Goal: Task Accomplishment & Management: Complete application form

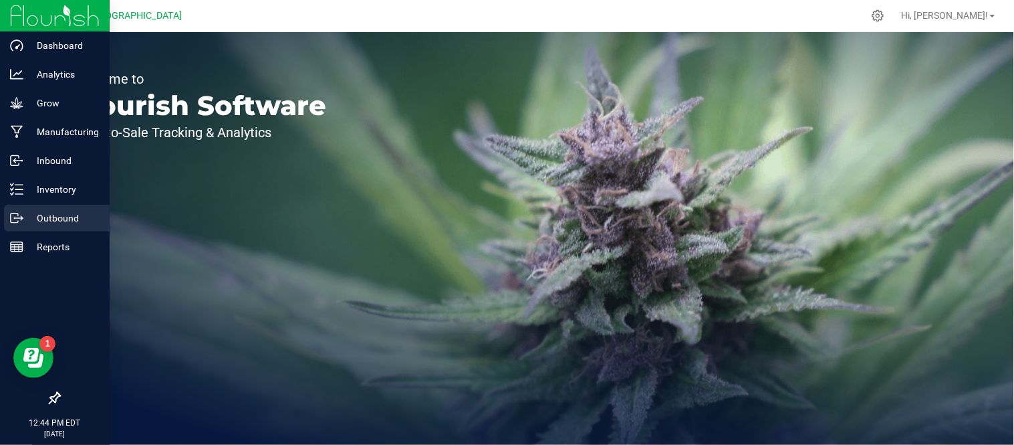
click at [21, 218] on line at bounding box center [18, 218] width 7 height 0
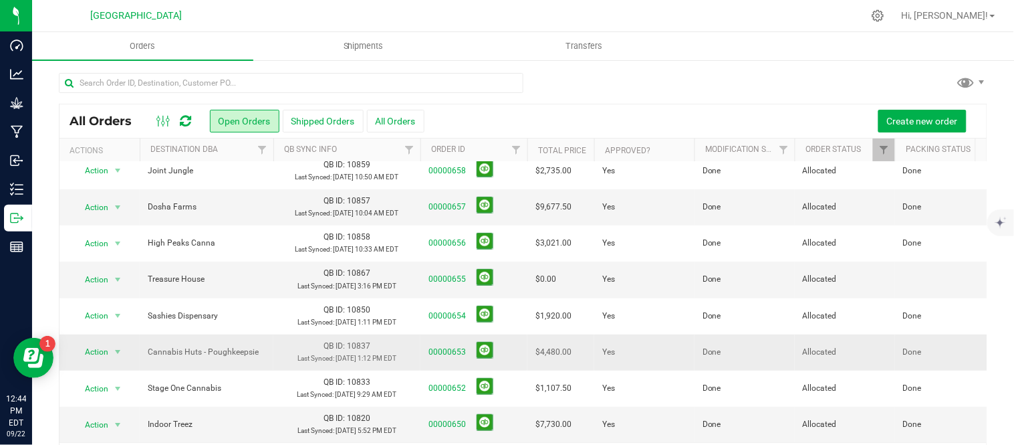
scroll to position [235, 0]
click at [439, 283] on link "00000655" at bounding box center [447, 279] width 37 height 13
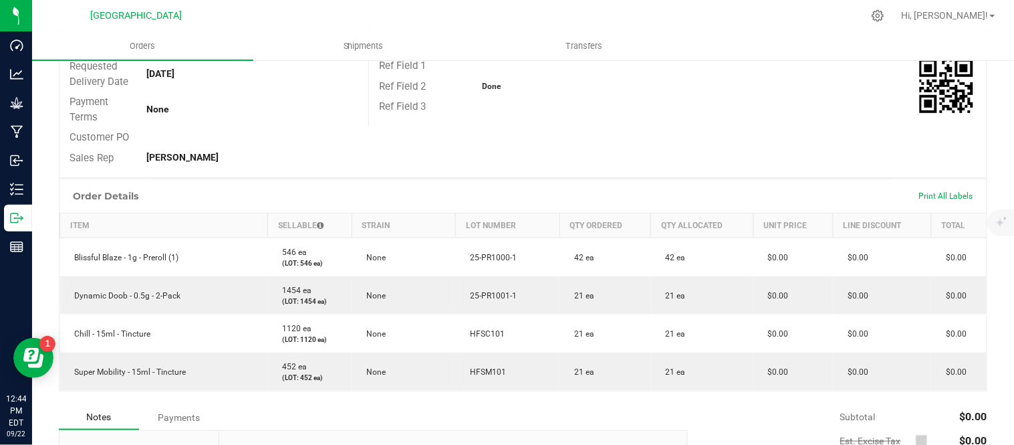
scroll to position [223, 0]
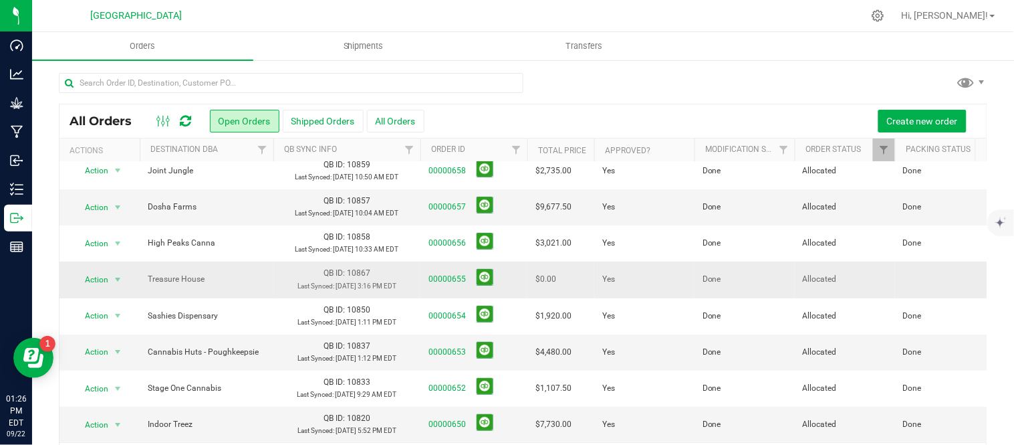
scroll to position [310, 0]
click at [903, 120] on span "Create new order" at bounding box center [922, 121] width 71 height 11
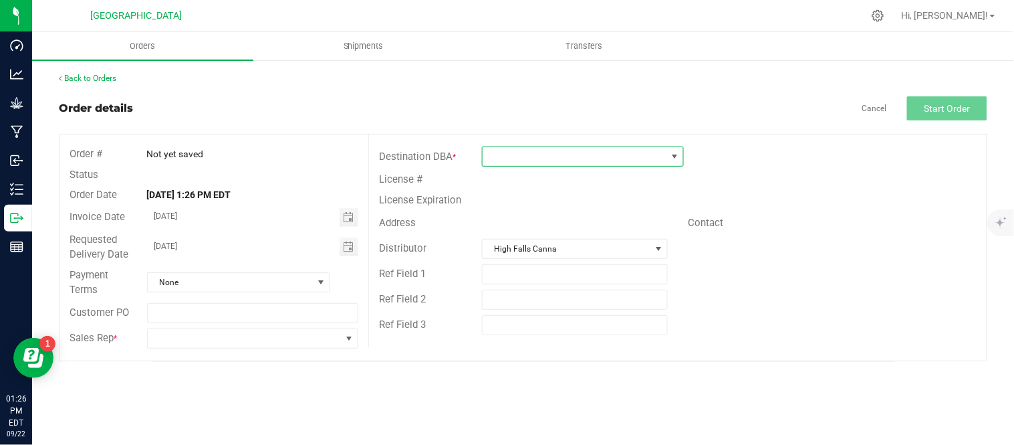
click at [537, 161] on span at bounding box center [575, 156] width 184 height 19
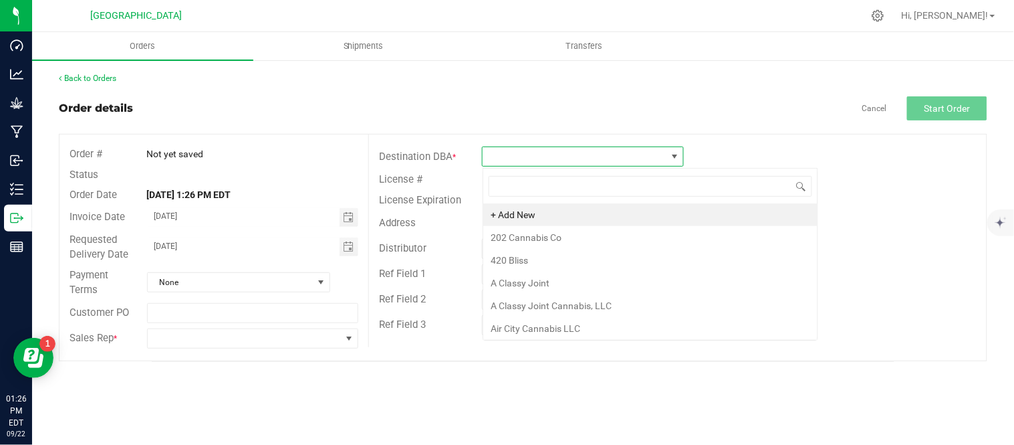
scroll to position [20, 201]
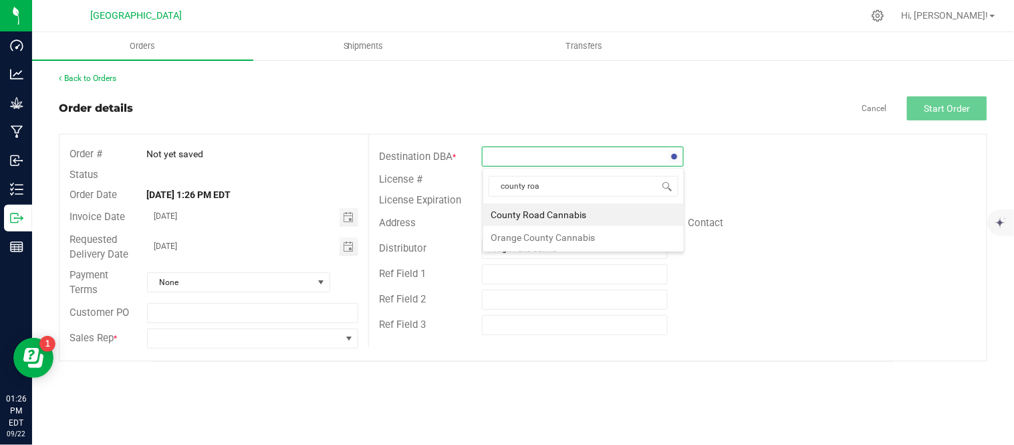
type input "[GEOGRAPHIC_DATA]"
click at [565, 219] on li "County Road Cannabis" at bounding box center [583, 214] width 201 height 23
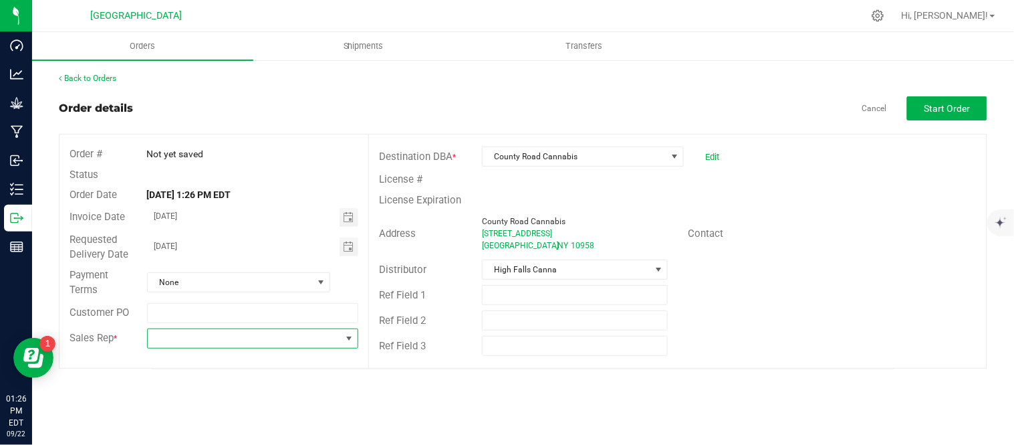
click at [195, 337] on span at bounding box center [245, 338] width 194 height 19
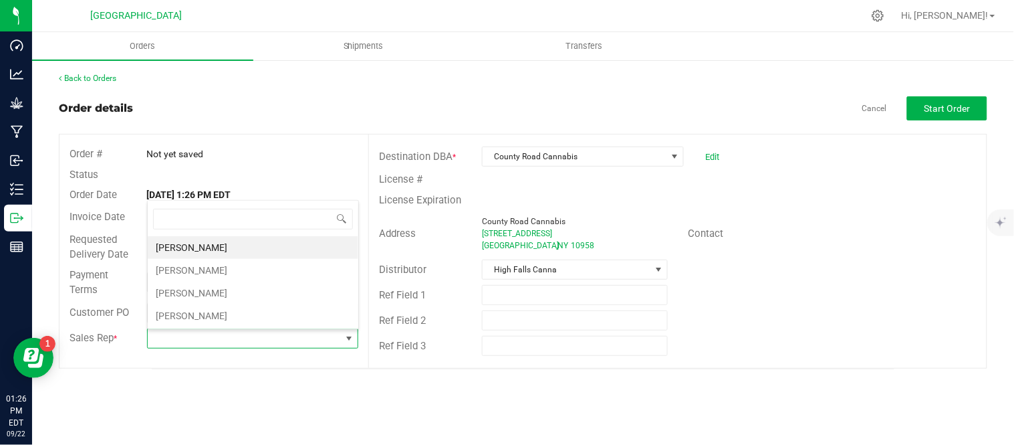
scroll to position [20, 209]
click at [181, 272] on li "[PERSON_NAME]" at bounding box center [253, 270] width 211 height 23
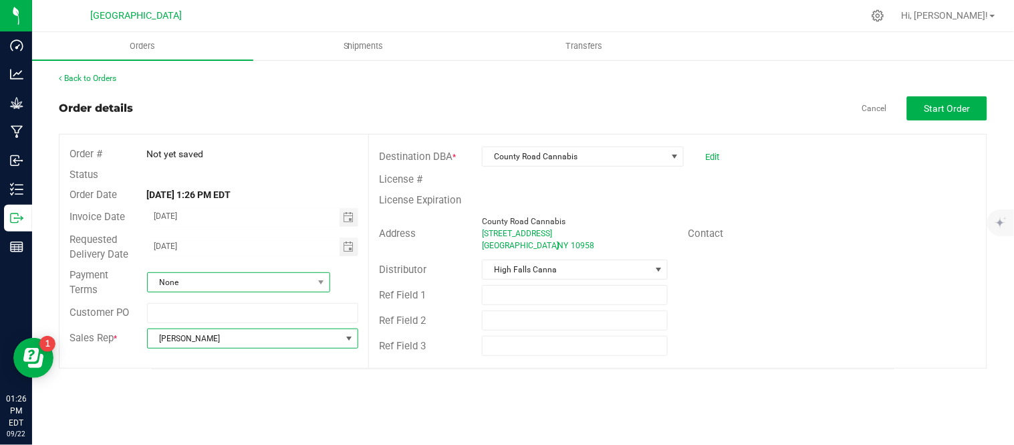
click at [249, 282] on span "None" at bounding box center [230, 282] width 165 height 19
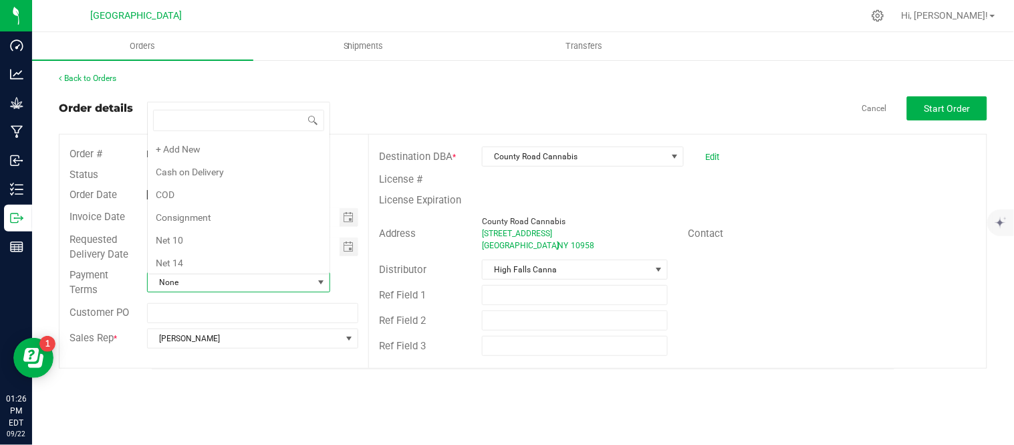
scroll to position [186, 0]
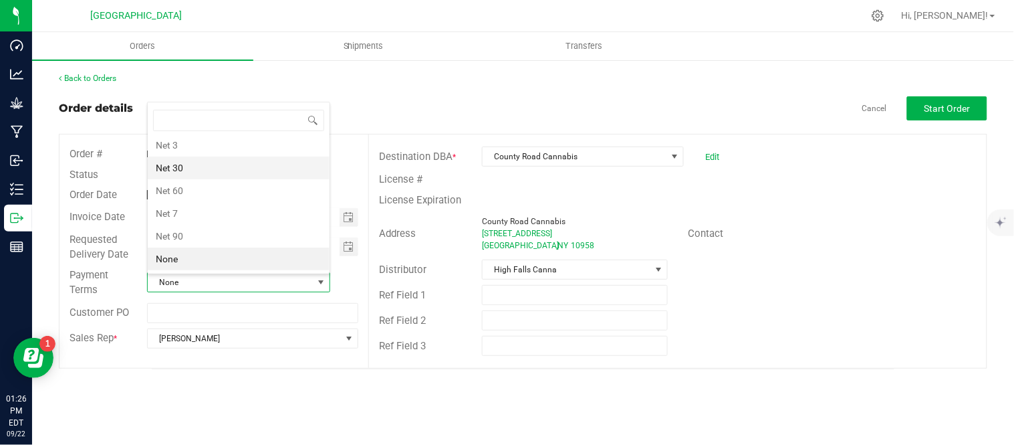
click at [183, 172] on li "Net 30" at bounding box center [239, 167] width 182 height 23
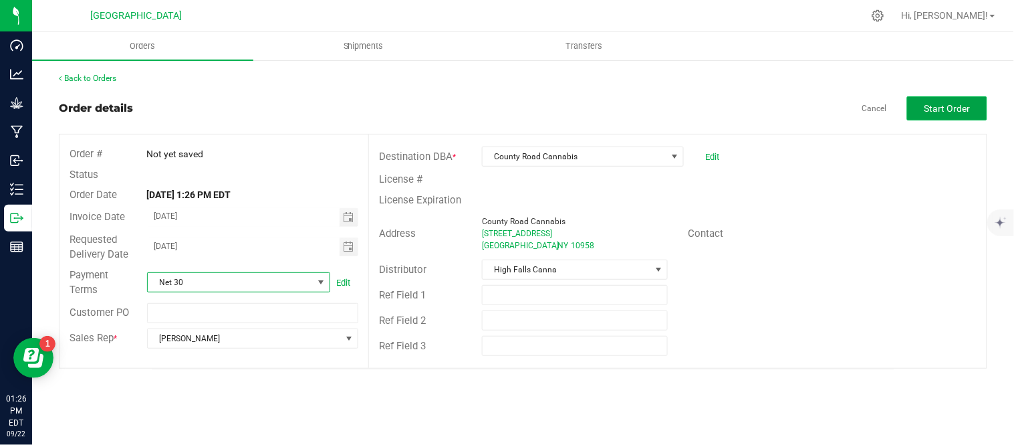
click at [958, 108] on span "Start Order" at bounding box center [948, 108] width 46 height 11
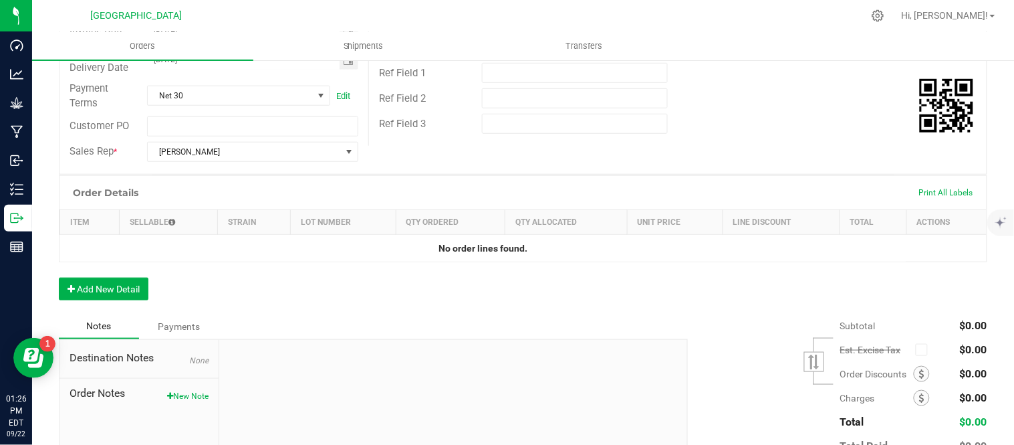
scroll to position [223, 0]
click at [110, 290] on button "Add New Detail" at bounding box center [104, 288] width 90 height 23
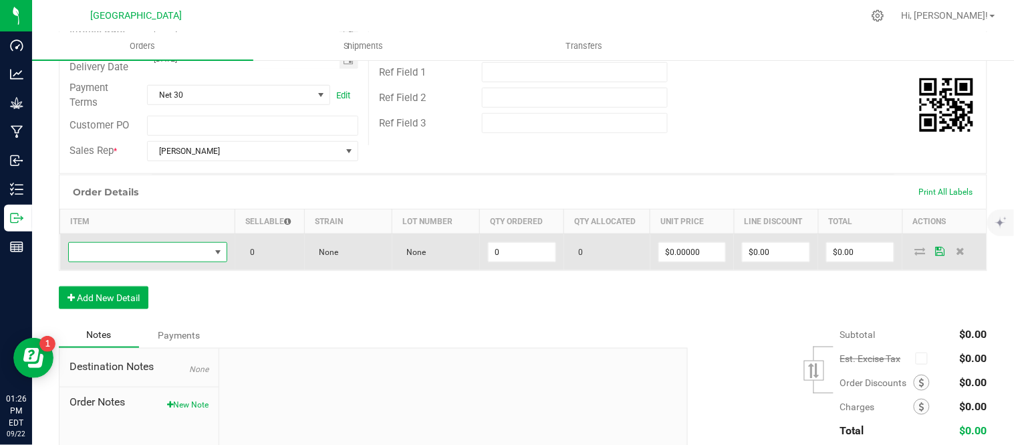
click at [112, 261] on span "NO DATA FOUND" at bounding box center [139, 252] width 141 height 19
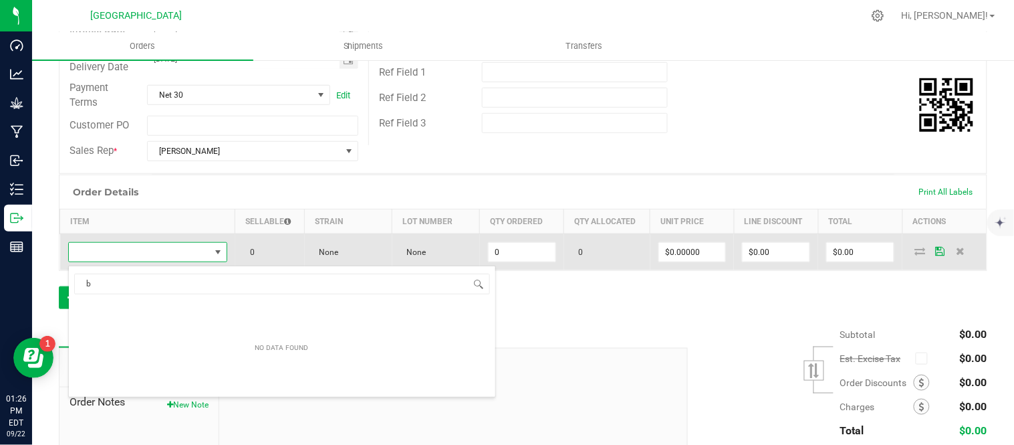
scroll to position [20, 152]
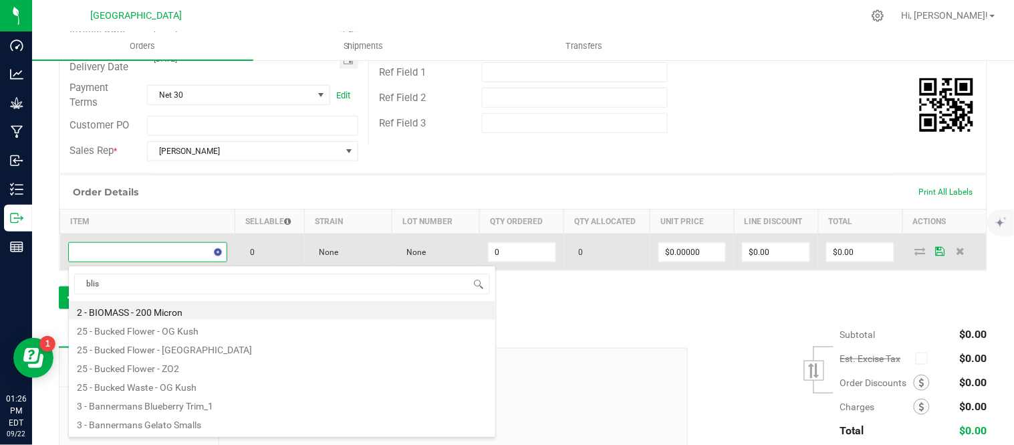
type input "bliss"
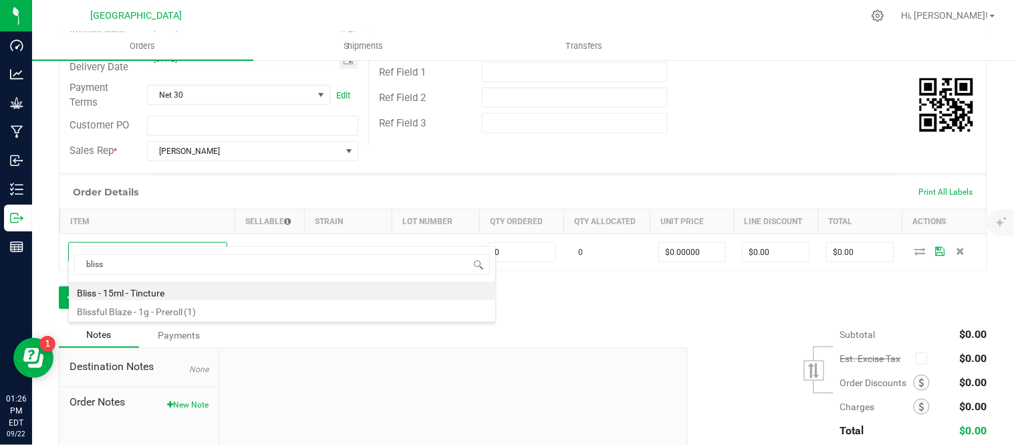
scroll to position [297, 0]
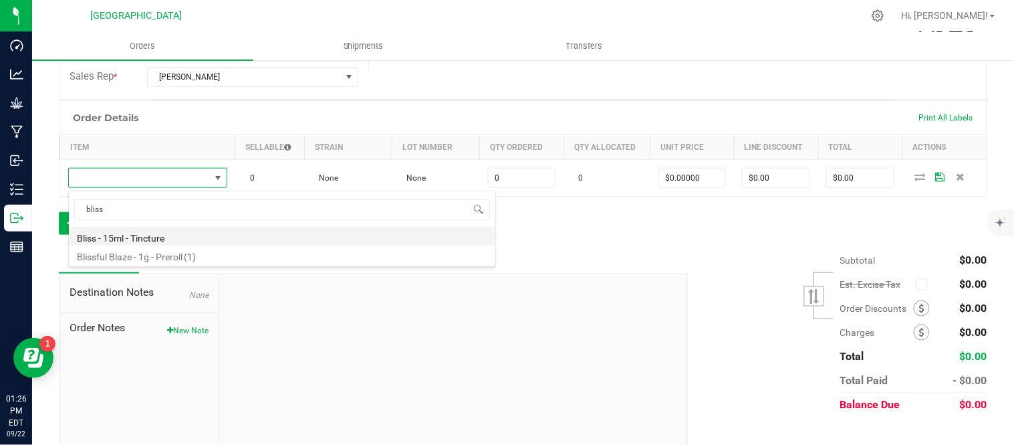
click at [155, 239] on li "Bliss - 15ml - Tincture" at bounding box center [282, 236] width 427 height 19
type input "0 ea"
type input "$20.00000"
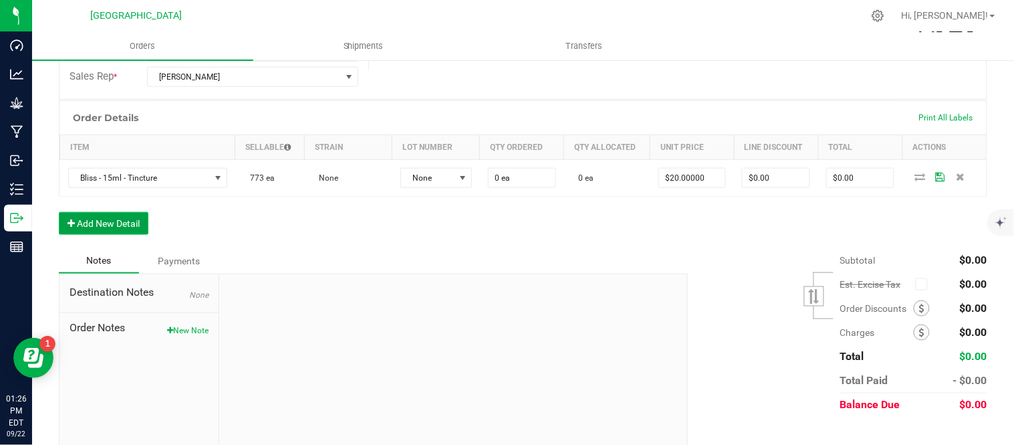
click at [107, 228] on button "Add New Detail" at bounding box center [104, 223] width 90 height 23
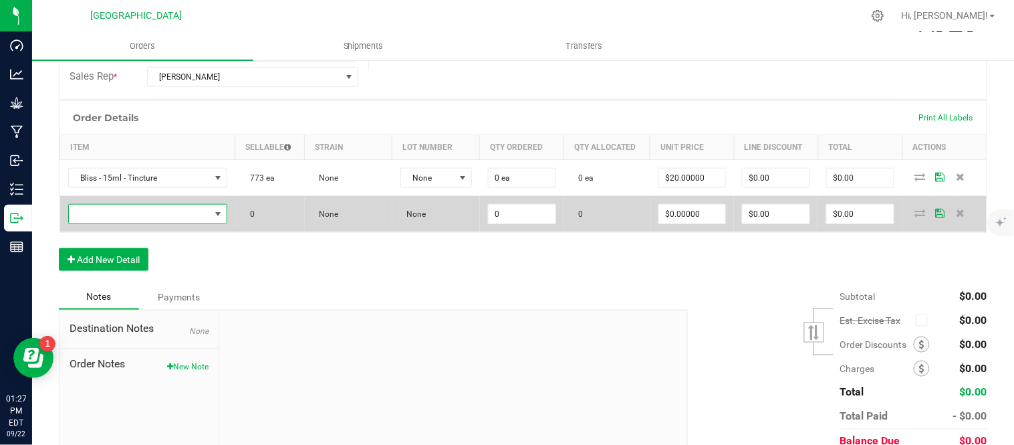
click at [136, 214] on span "NO DATA FOUND" at bounding box center [139, 214] width 141 height 19
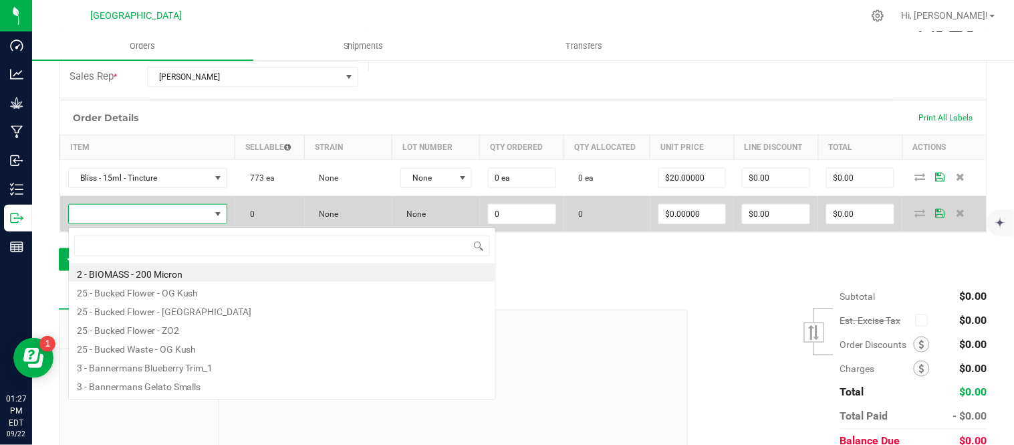
scroll to position [20, 152]
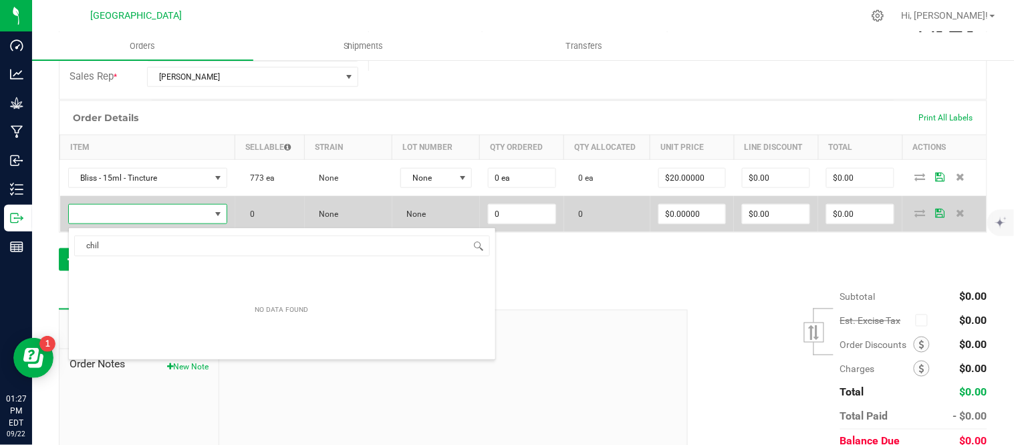
type input "chill"
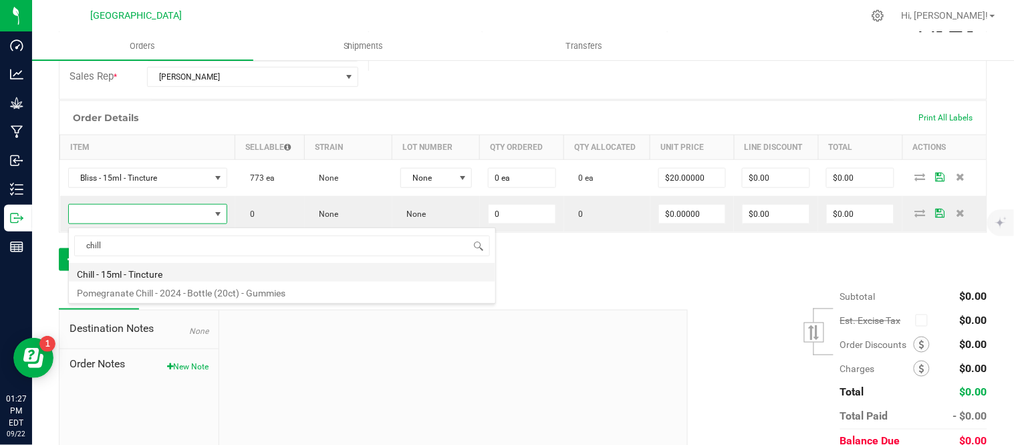
click at [137, 270] on li "Chill - 15ml - Tincture" at bounding box center [282, 272] width 427 height 19
type input "0 ea"
type input "$20.00000"
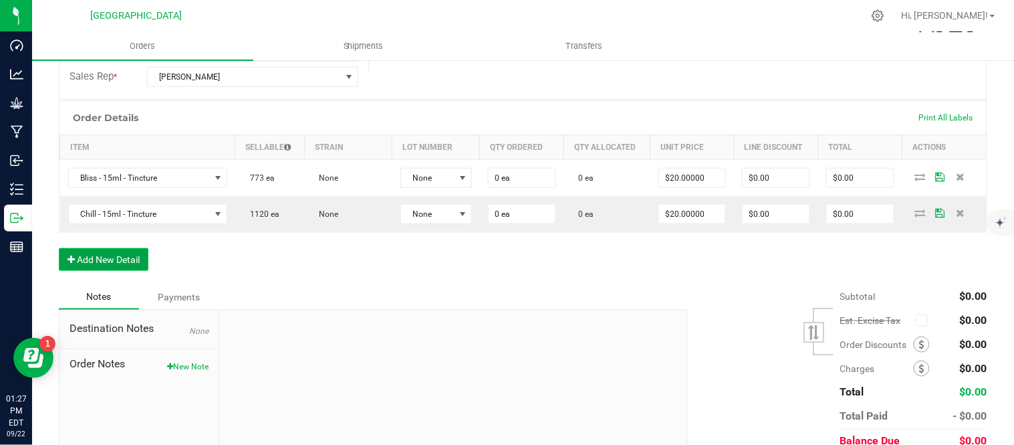
click at [89, 263] on button "Add New Detail" at bounding box center [104, 259] width 90 height 23
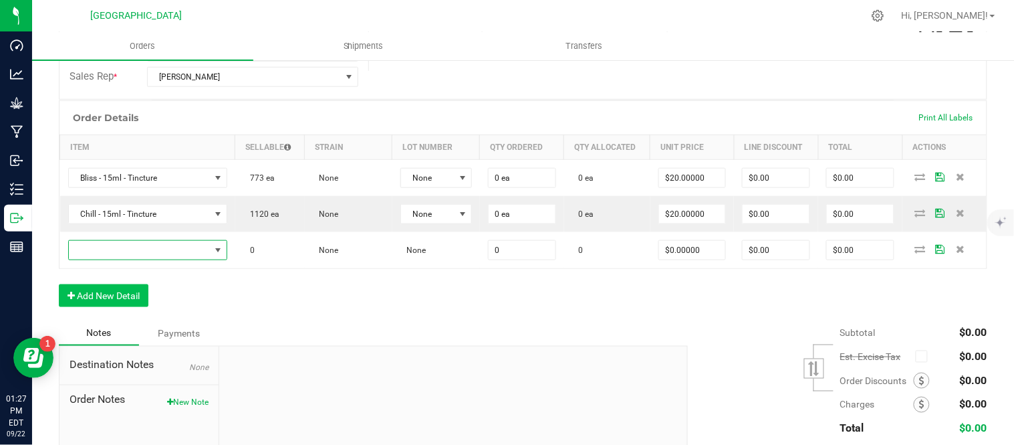
click at [98, 251] on span "NO DATA FOUND" at bounding box center [139, 250] width 141 height 19
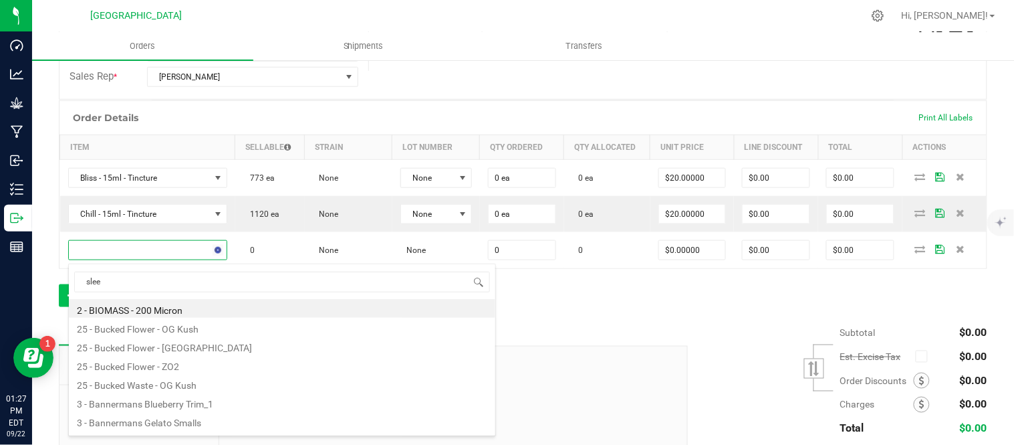
type input "sleep"
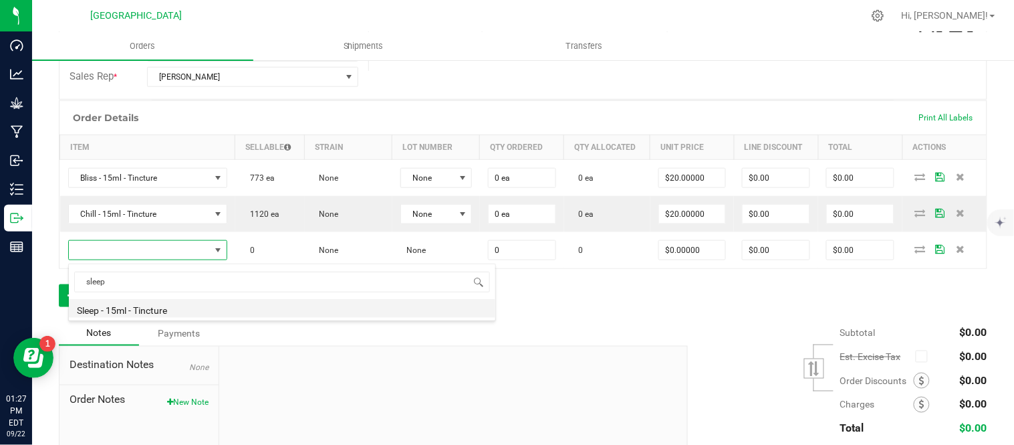
click at [163, 308] on li "Sleep - 15ml - Tincture" at bounding box center [282, 308] width 427 height 19
type input "0 ea"
type input "$20.00000"
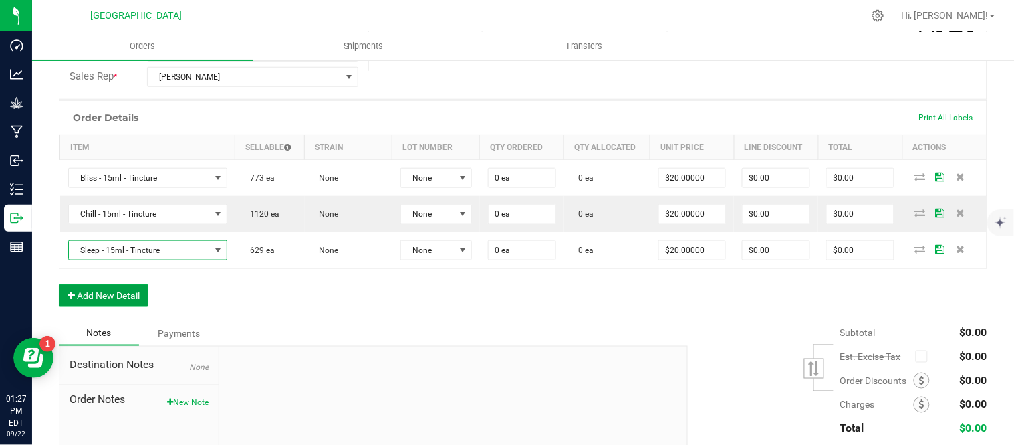
click at [110, 306] on button "Add New Detail" at bounding box center [104, 295] width 90 height 23
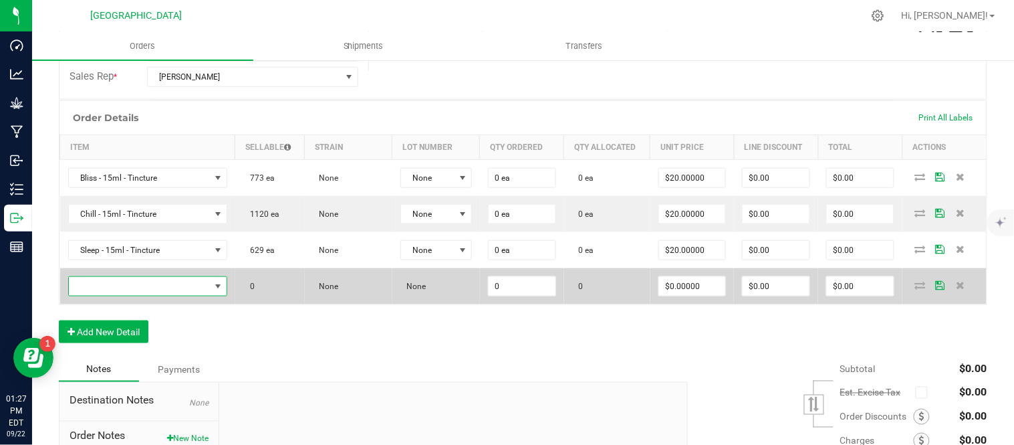
click at [108, 292] on span "NO DATA FOUND" at bounding box center [139, 286] width 141 height 19
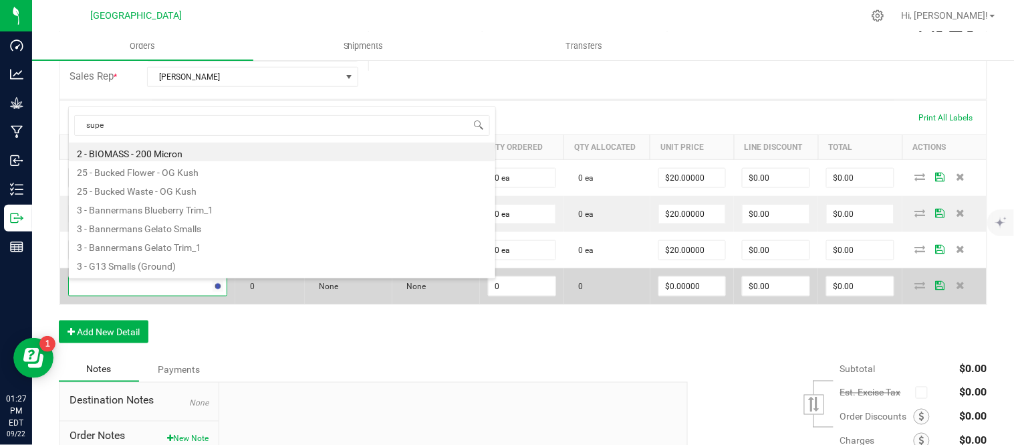
type input "super"
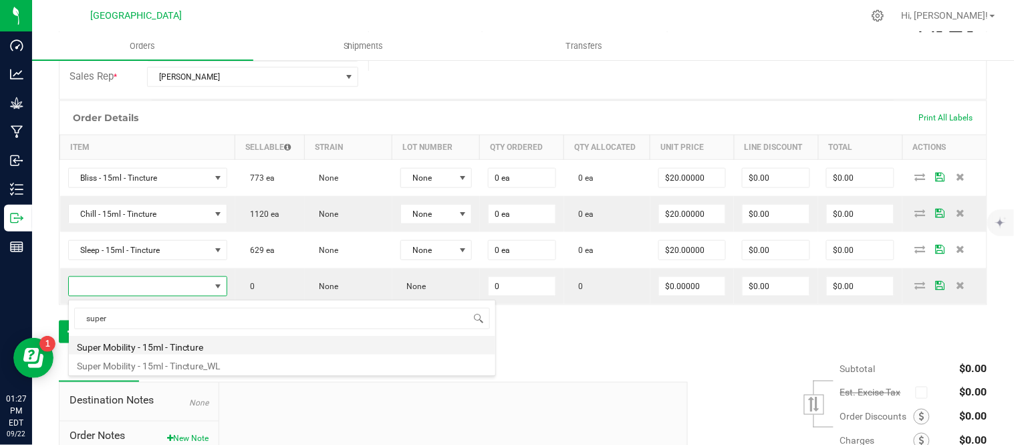
click at [198, 346] on li "Super Mobility - 15ml - Tincture" at bounding box center [282, 345] width 427 height 19
type input "0 ea"
type input "$20.00000"
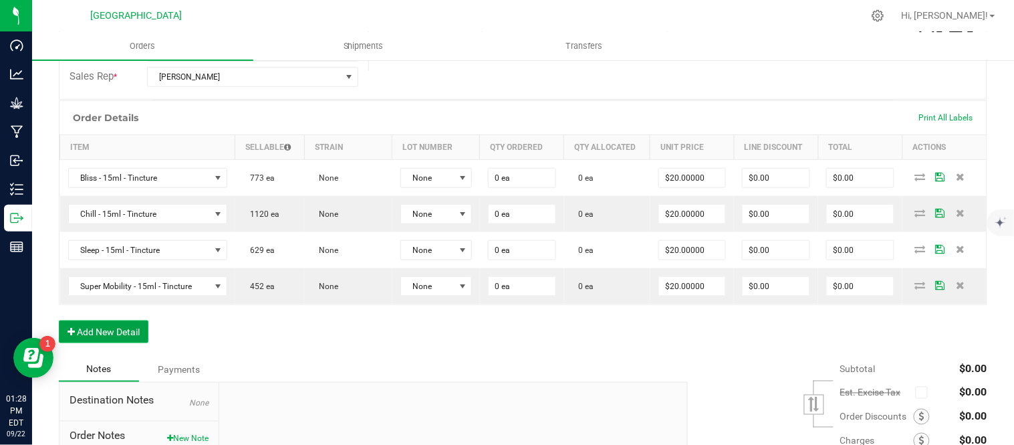
click at [101, 333] on button "Add New Detail" at bounding box center [104, 331] width 90 height 23
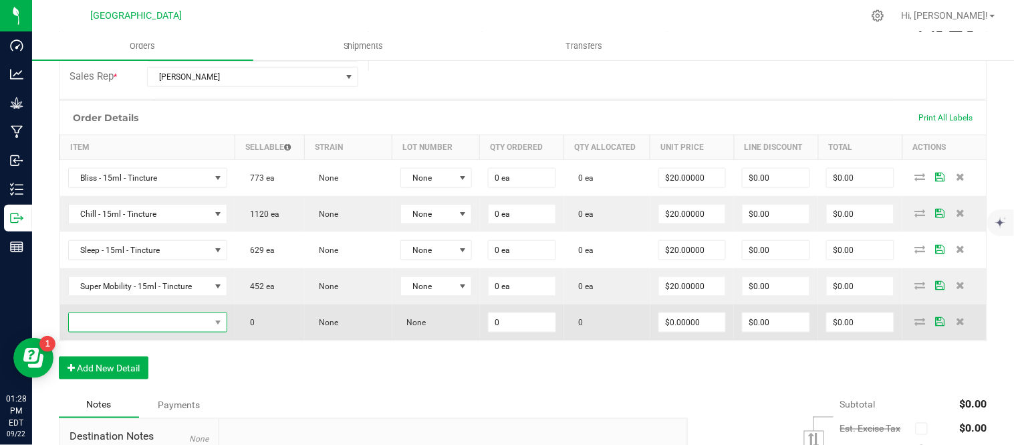
click at [121, 324] on span "NO DATA FOUND" at bounding box center [139, 322] width 141 height 19
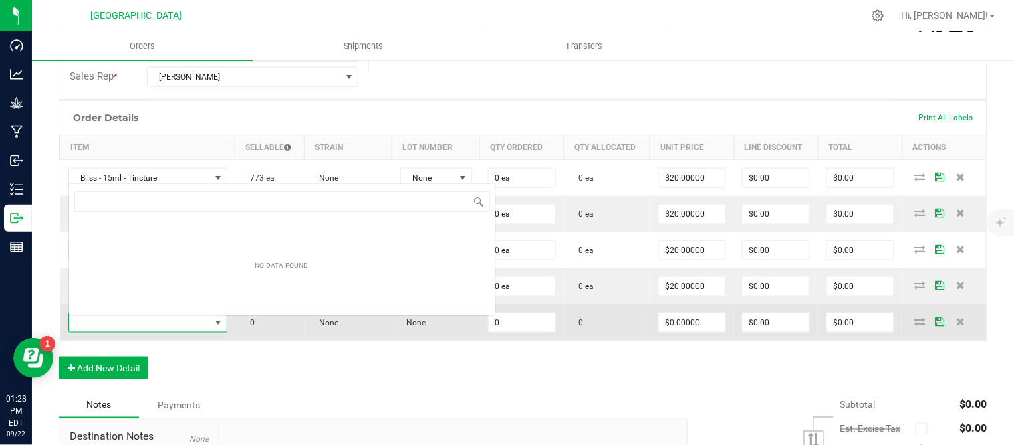
scroll to position [20, 155]
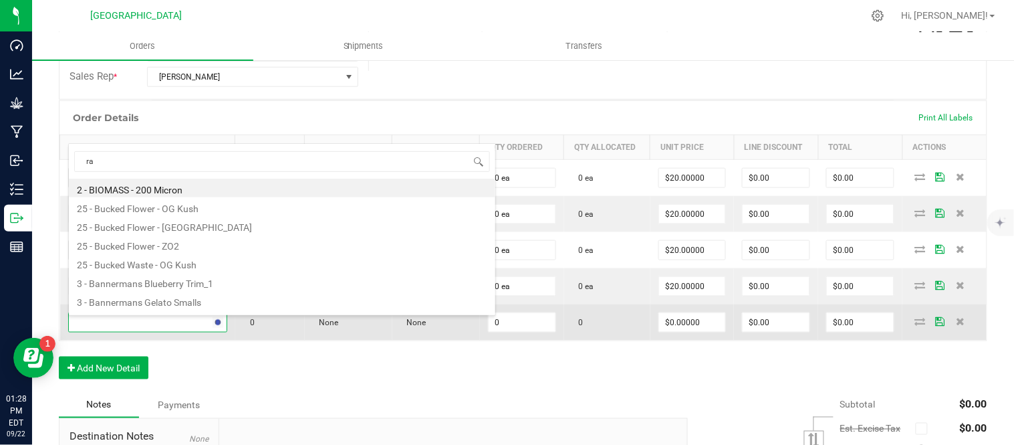
type input "ras"
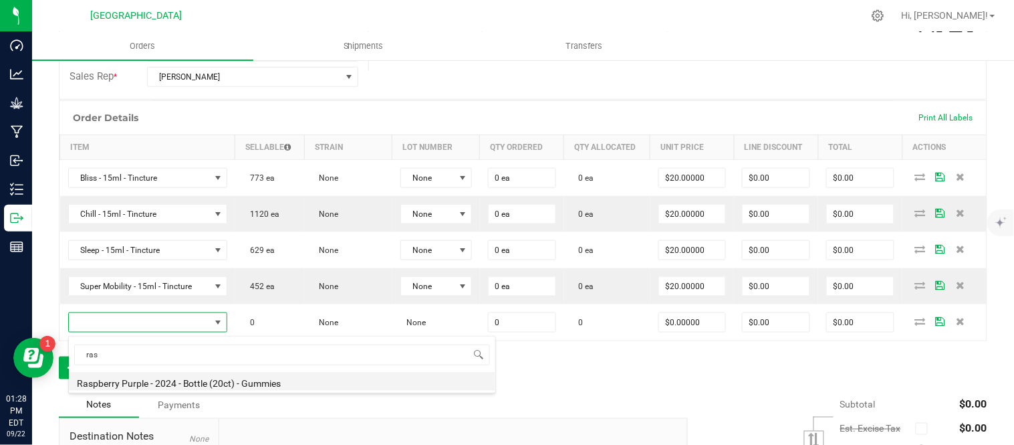
click at [176, 382] on li "Raspberry Purple - 2024 - Bottle (20ct) - Gummies" at bounding box center [282, 381] width 427 height 19
type input "0 ea"
type input "$10.00000"
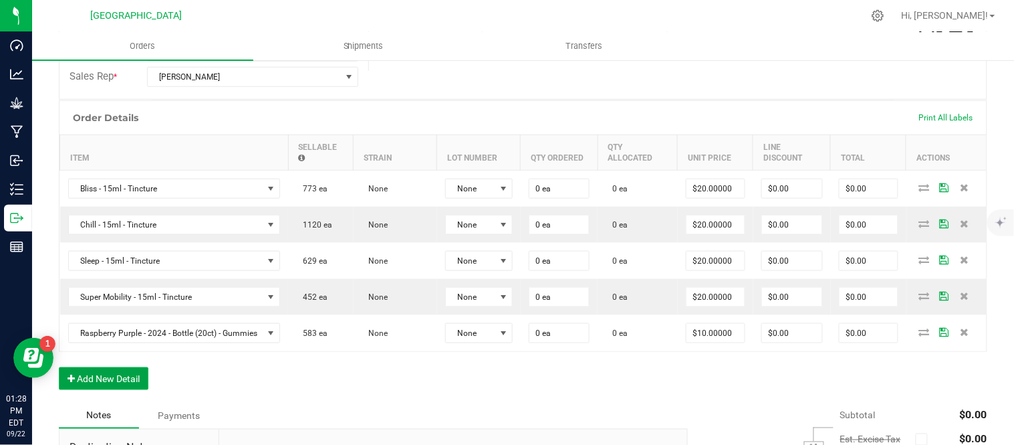
click at [97, 385] on button "Add New Detail" at bounding box center [104, 378] width 90 height 23
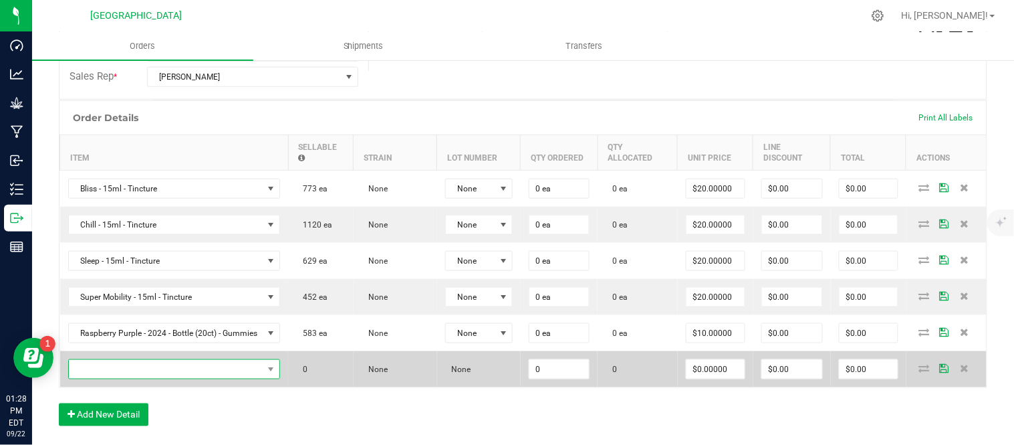
click at [100, 377] on span "NO DATA FOUND" at bounding box center [166, 369] width 195 height 19
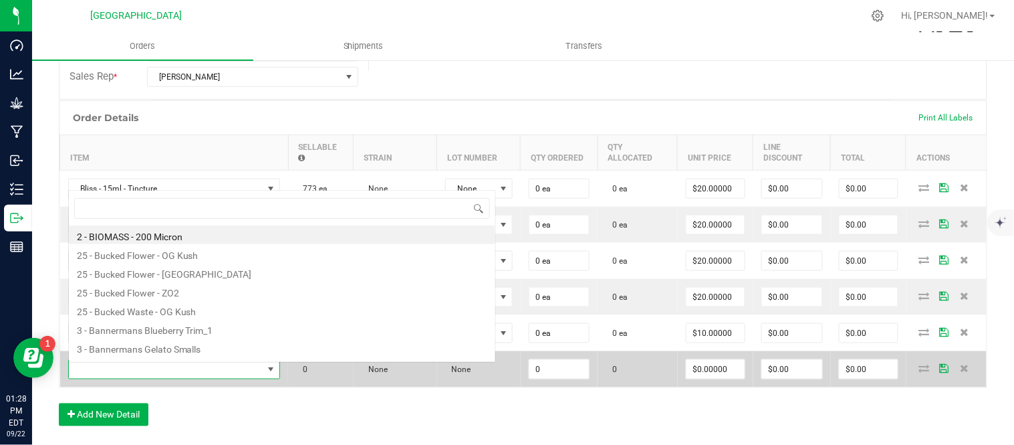
scroll to position [20, 225]
type input "killer"
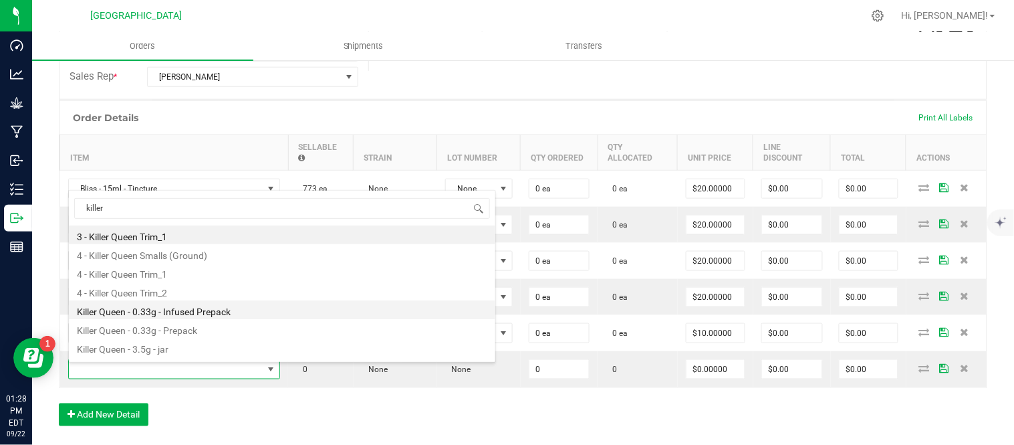
click at [147, 314] on li "Killer Queen - 0.33g - Infused Prepack" at bounding box center [282, 309] width 427 height 19
type input "0 ea"
type input "$3.00000"
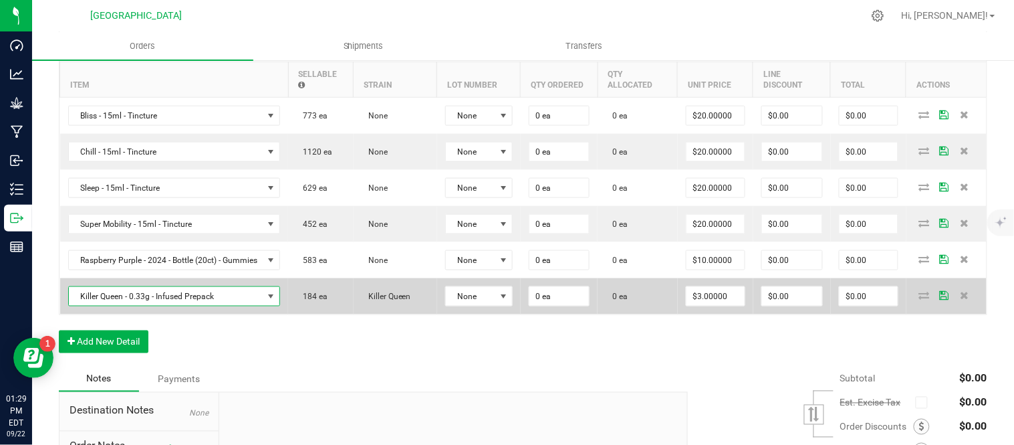
scroll to position [371, 0]
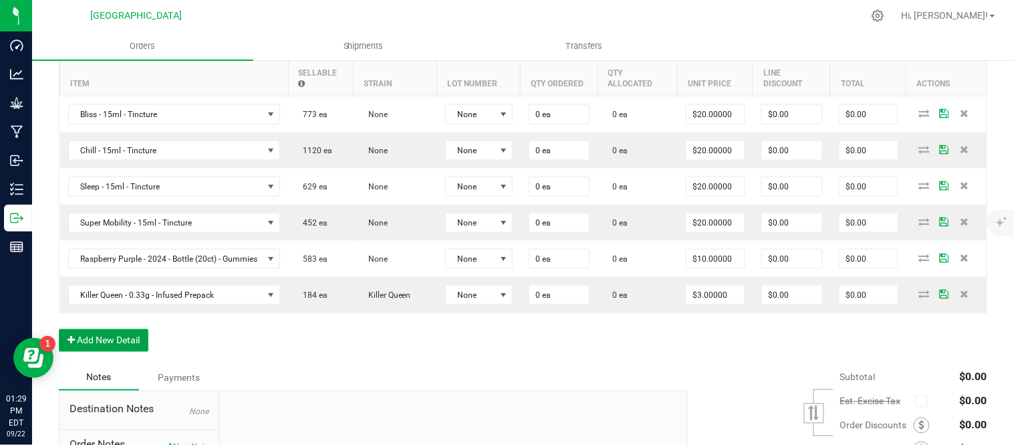
click at [108, 336] on button "Add New Detail" at bounding box center [104, 340] width 90 height 23
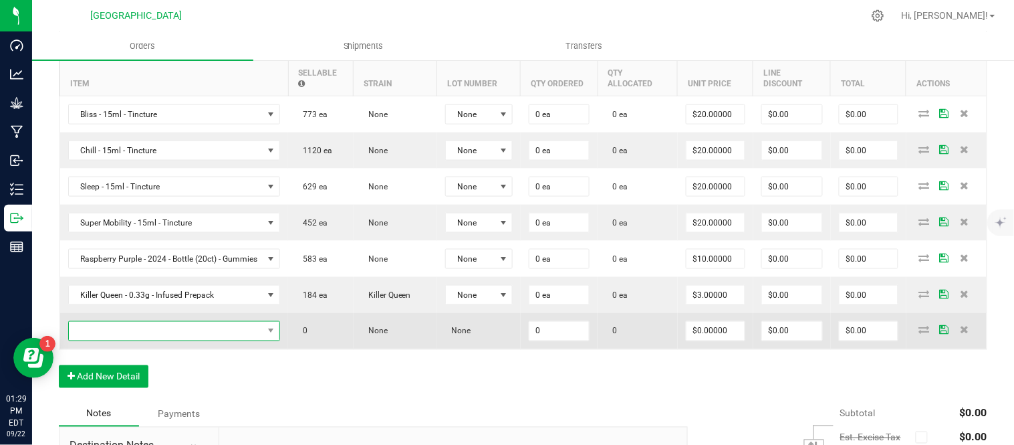
click at [99, 330] on span "NO DATA FOUND" at bounding box center [166, 331] width 195 height 19
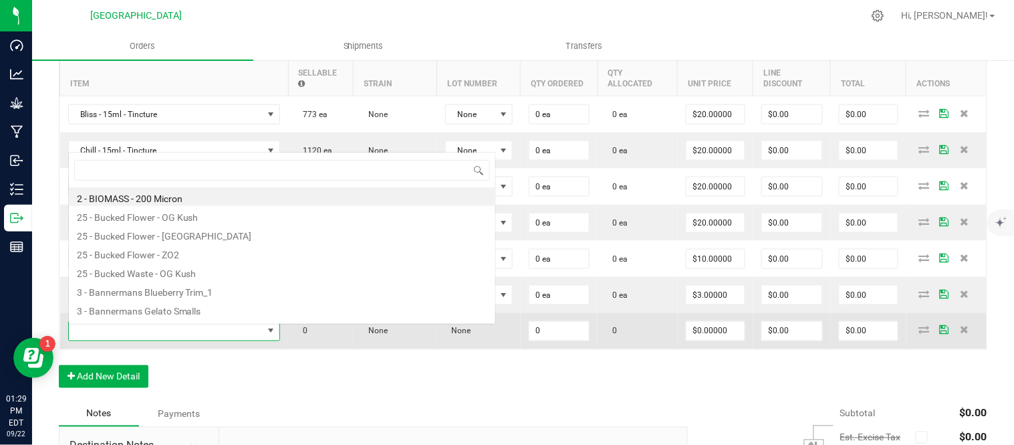
scroll to position [20, 225]
type input "killer queen [PERSON_NAME]"
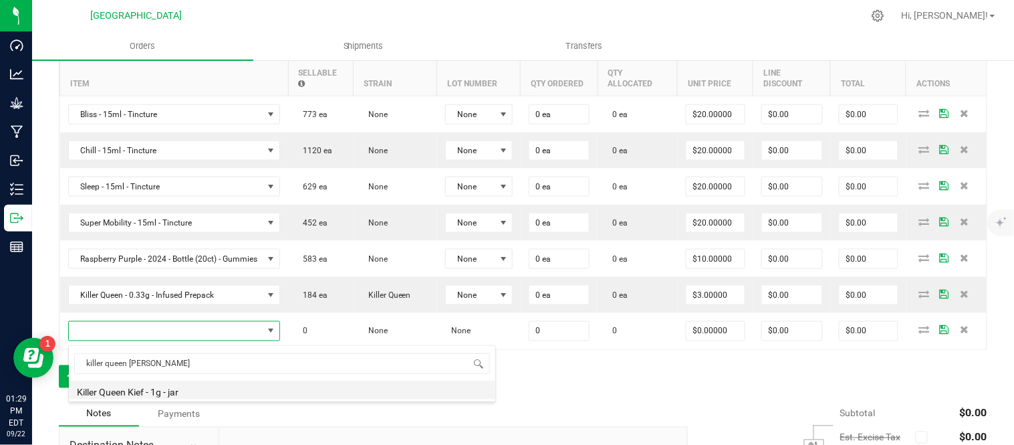
click at [159, 393] on li "Killer Queen Kief - 1g - jar" at bounding box center [282, 389] width 427 height 19
type input "0 ea"
type input "$10.00000"
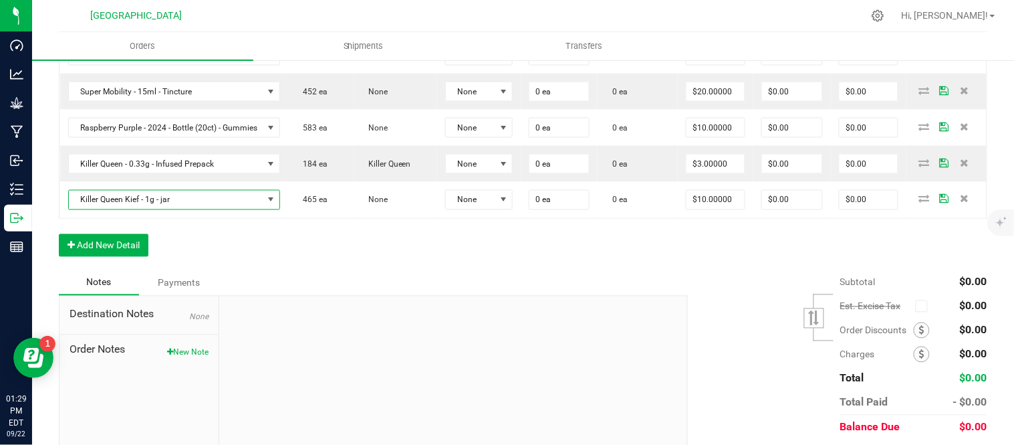
scroll to position [519, 0]
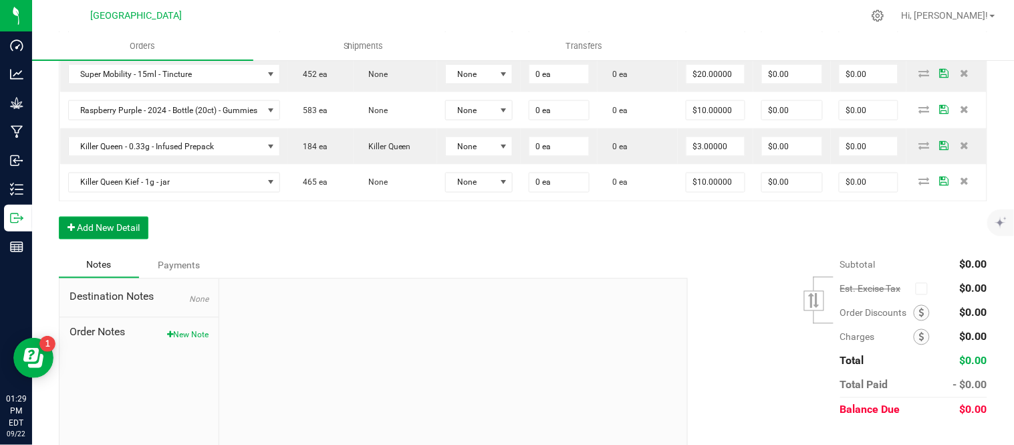
click at [100, 232] on button "Add New Detail" at bounding box center [104, 228] width 90 height 23
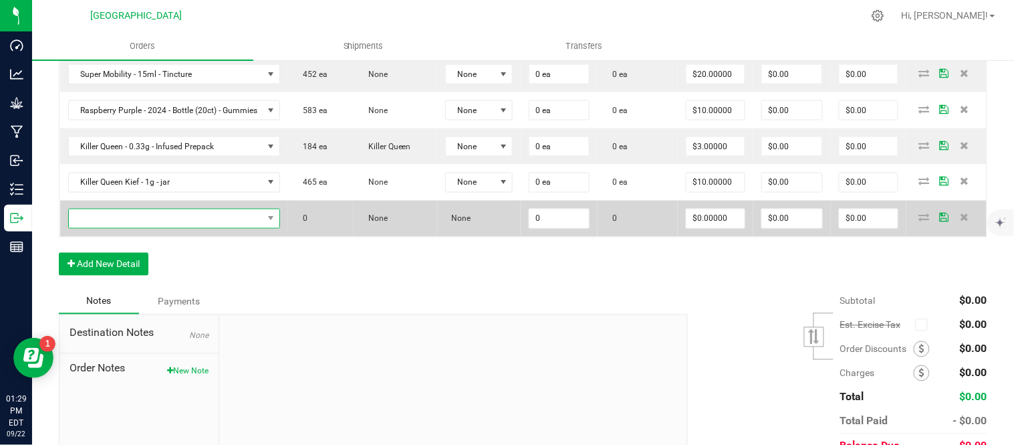
click at [117, 219] on span "NO DATA FOUND" at bounding box center [166, 218] width 195 height 19
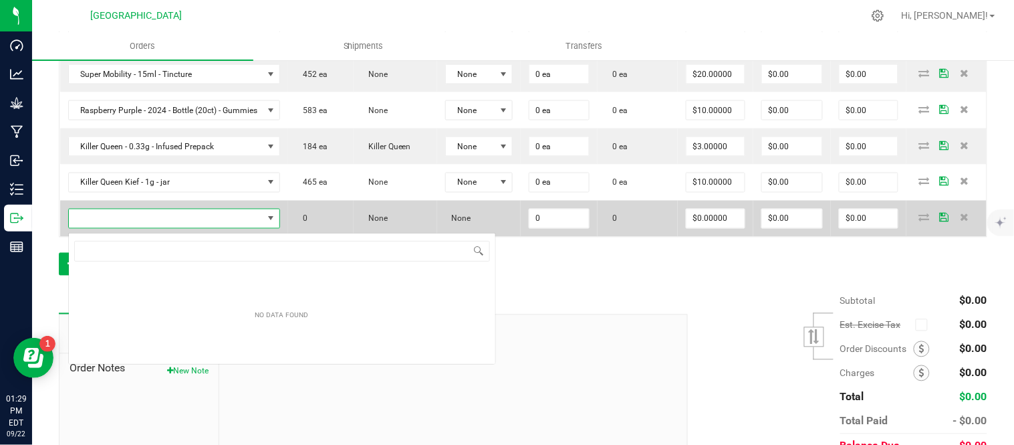
scroll to position [20, 225]
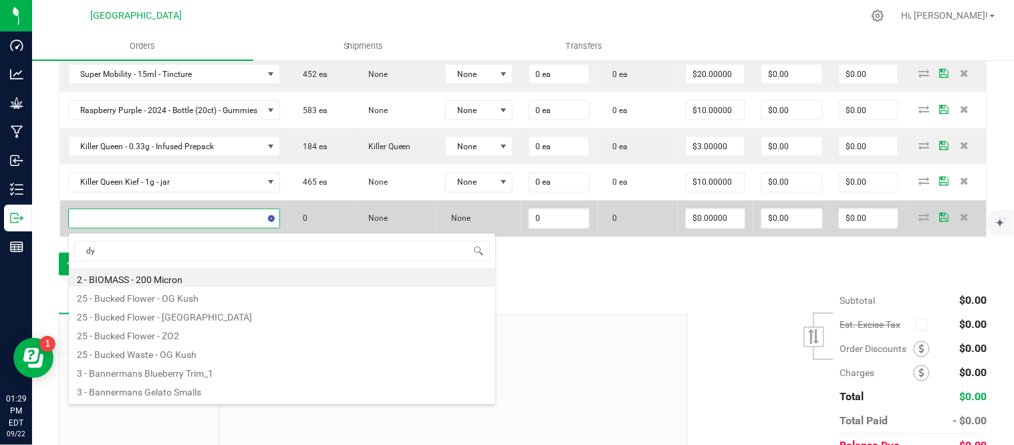
type input "dyn"
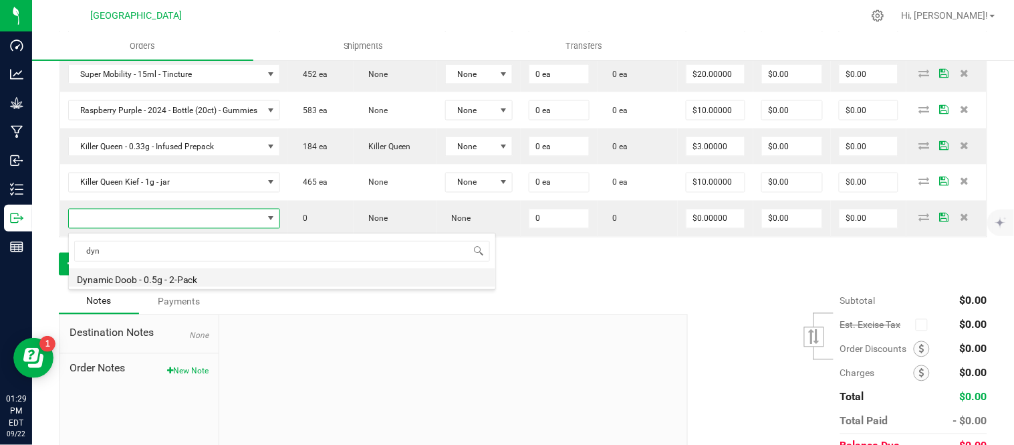
click at [128, 278] on li "Dynamic Doob - 0.5g - 2-Pack" at bounding box center [282, 277] width 427 height 19
type input "0 ea"
type input "$6.00000"
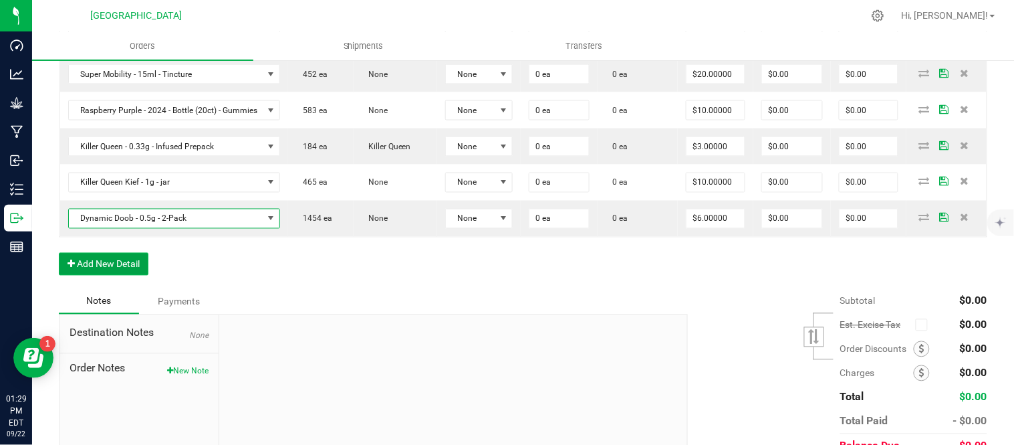
click at [110, 269] on button "Add New Detail" at bounding box center [104, 264] width 90 height 23
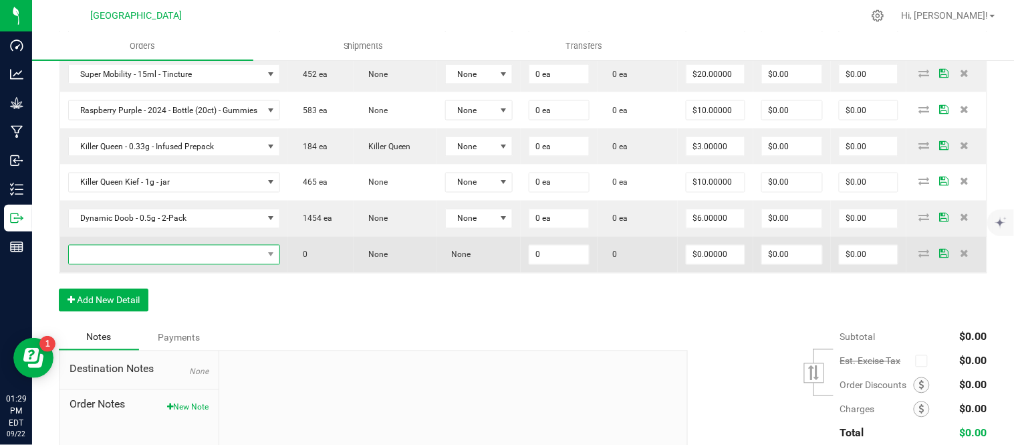
click at [108, 263] on span "NO DATA FOUND" at bounding box center [166, 254] width 195 height 19
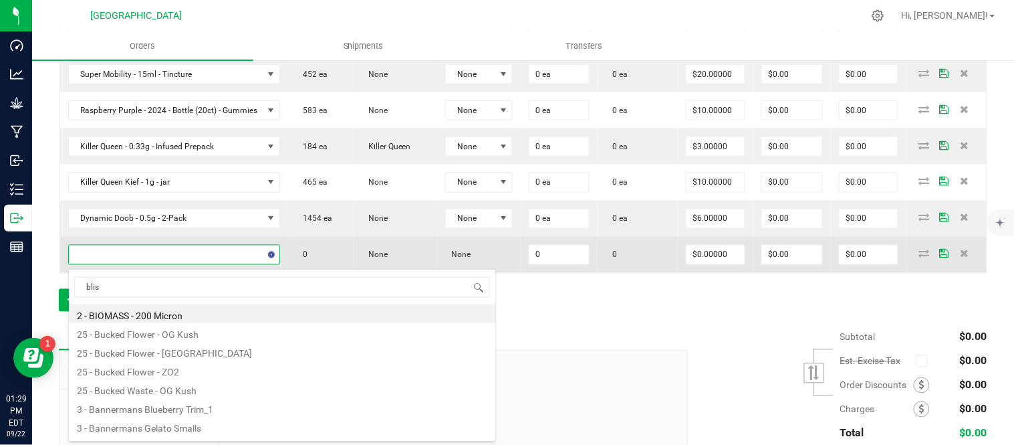
type input "bliss"
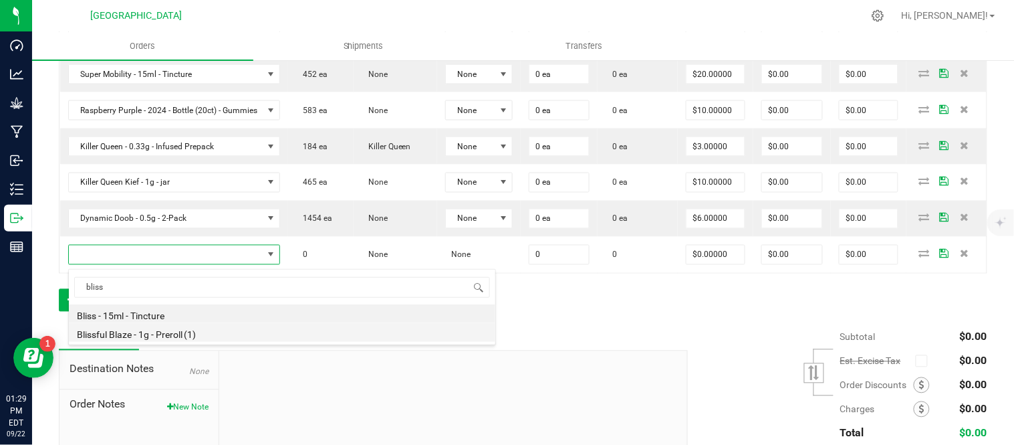
click at [141, 330] on li "Blissful Blaze - 1g - Preroll (1)" at bounding box center [282, 332] width 427 height 19
type input "0 ea"
type input "$6.00000"
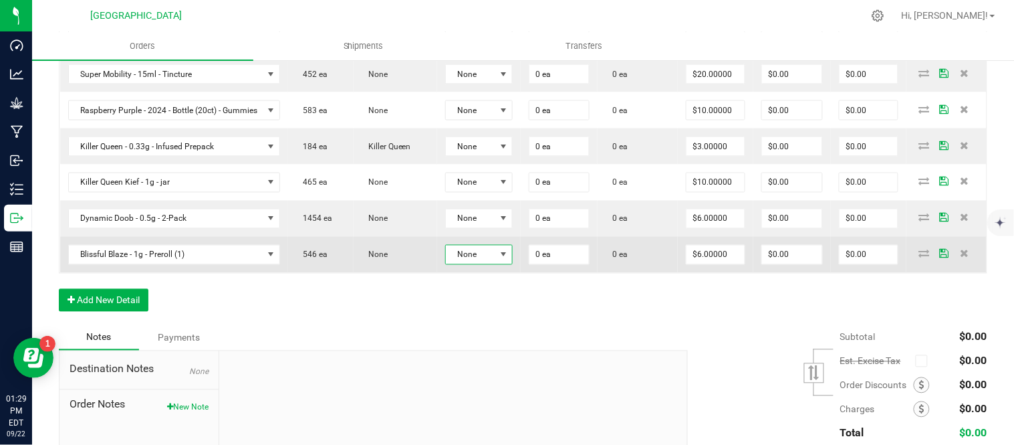
click at [478, 257] on span "None" at bounding box center [470, 254] width 49 height 19
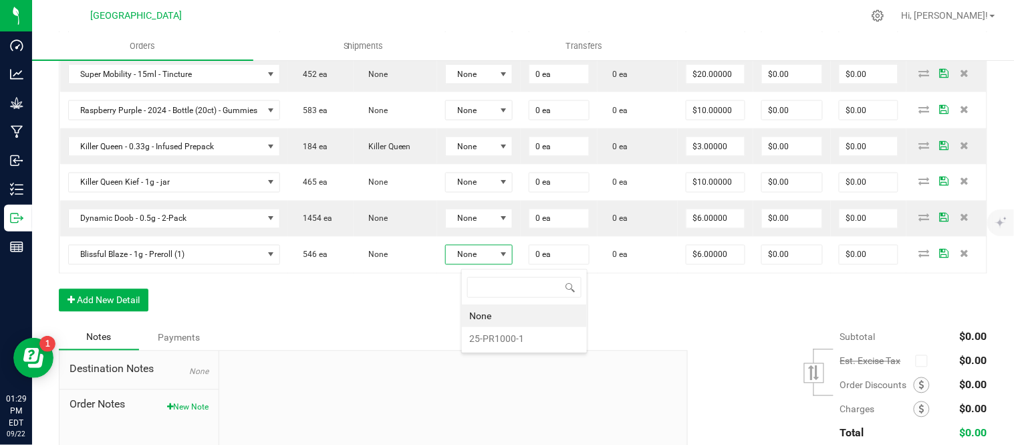
scroll to position [20, 68]
click at [505, 341] on li "25-PR1000-1" at bounding box center [524, 338] width 125 height 23
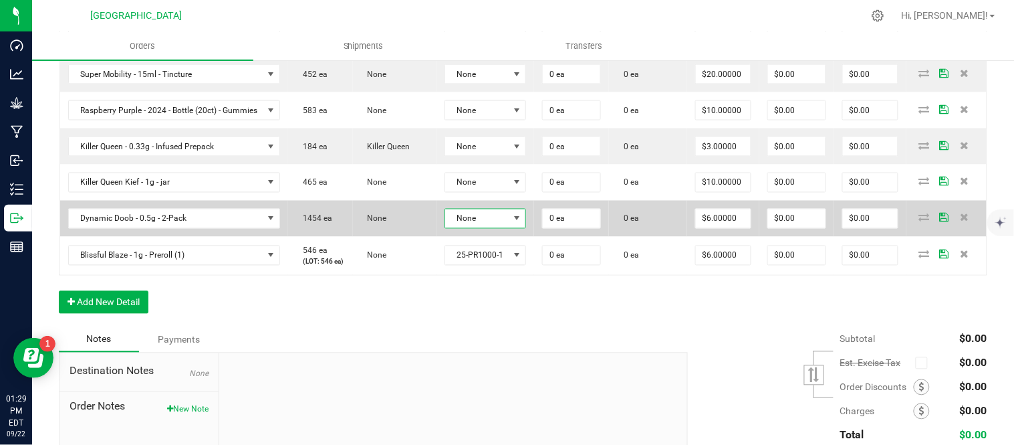
click at [491, 223] on span "None" at bounding box center [477, 218] width 64 height 19
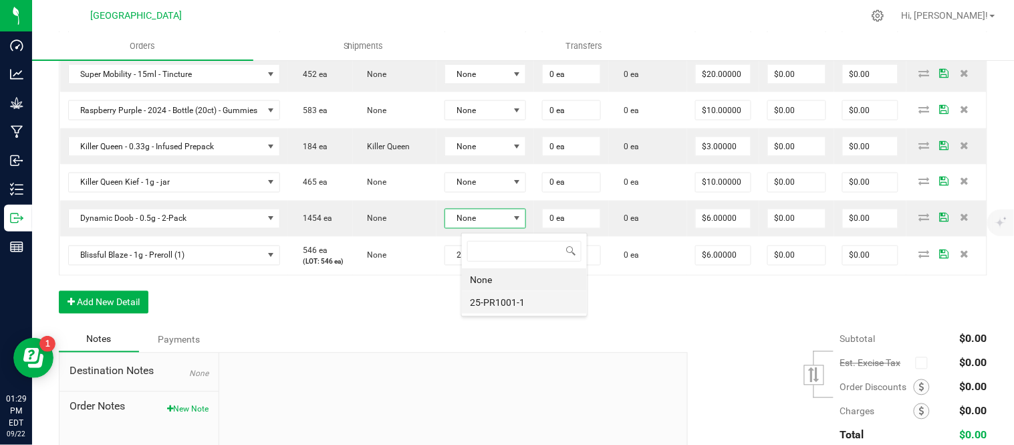
scroll to position [20, 84]
click at [502, 306] on li "25-PR1001-1" at bounding box center [524, 302] width 125 height 23
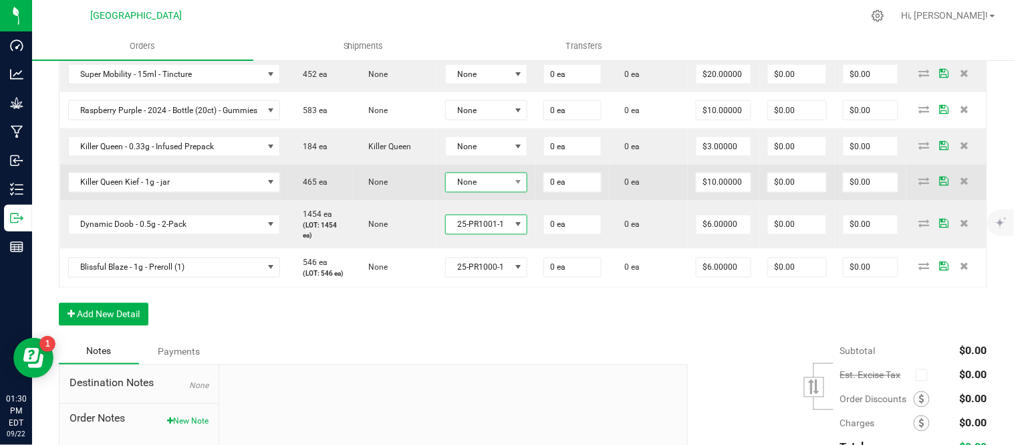
click at [489, 189] on span "None" at bounding box center [478, 182] width 64 height 19
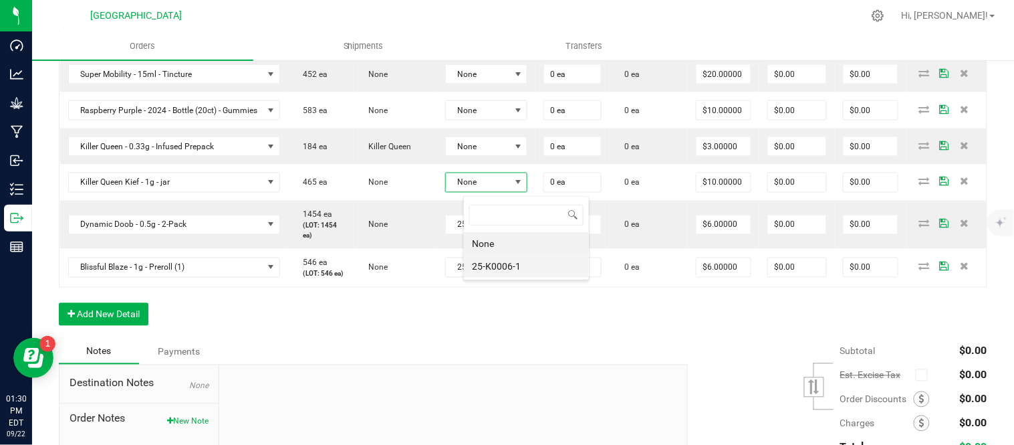
click at [510, 265] on li "25-K0006-1" at bounding box center [526, 266] width 125 height 23
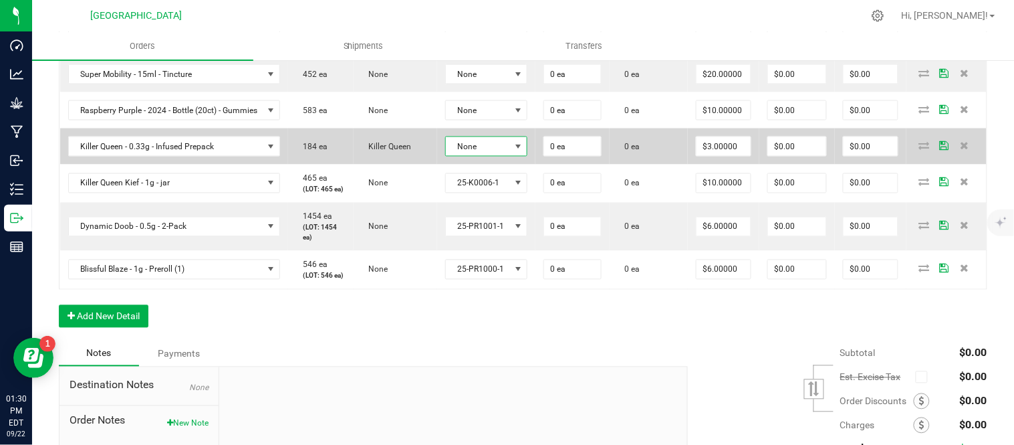
click at [499, 154] on span "None" at bounding box center [478, 146] width 64 height 19
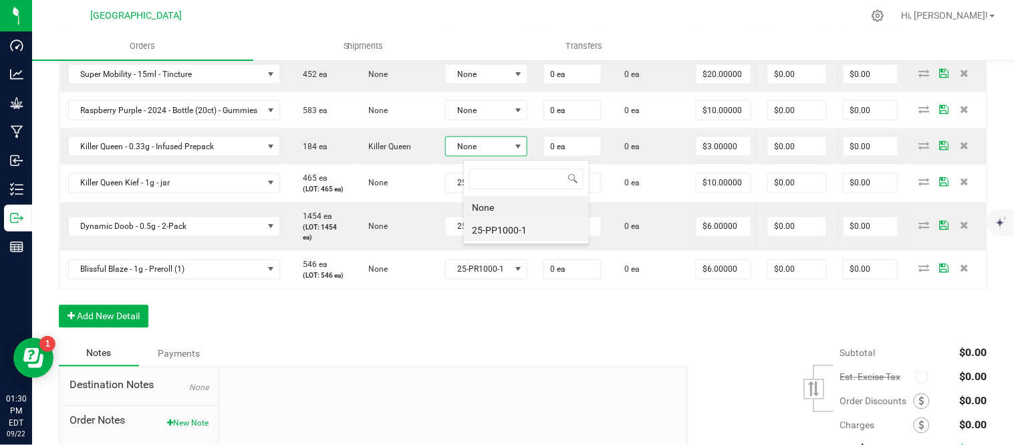
click at [515, 232] on li "25-PP1000-1" at bounding box center [526, 230] width 125 height 23
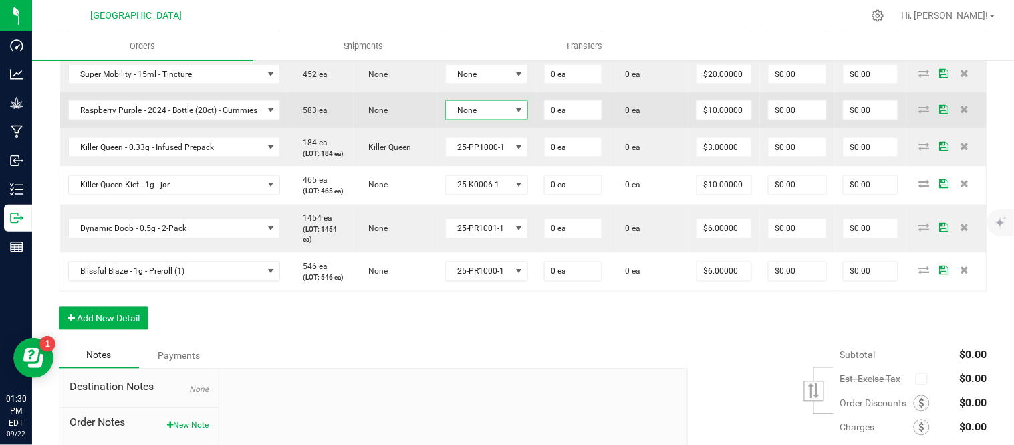
click at [508, 120] on span "None" at bounding box center [478, 110] width 65 height 19
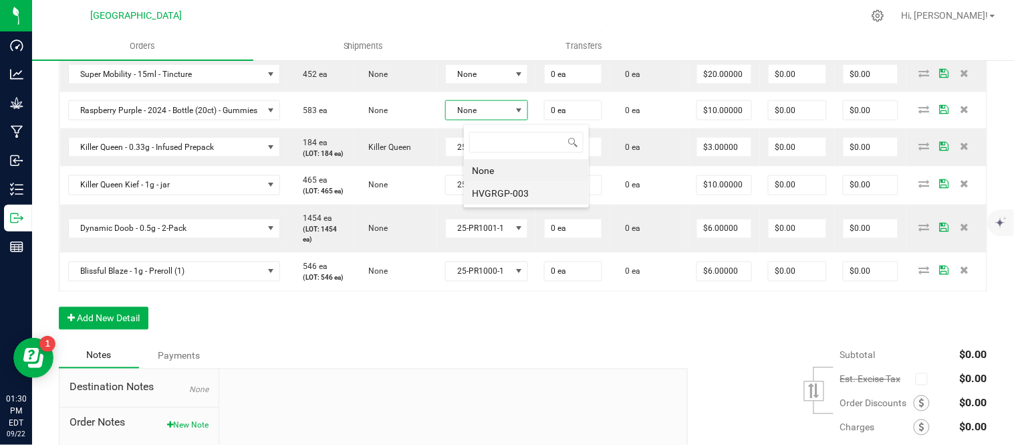
scroll to position [20, 85]
click at [517, 191] on li "HVGRGP-003" at bounding box center [526, 193] width 125 height 23
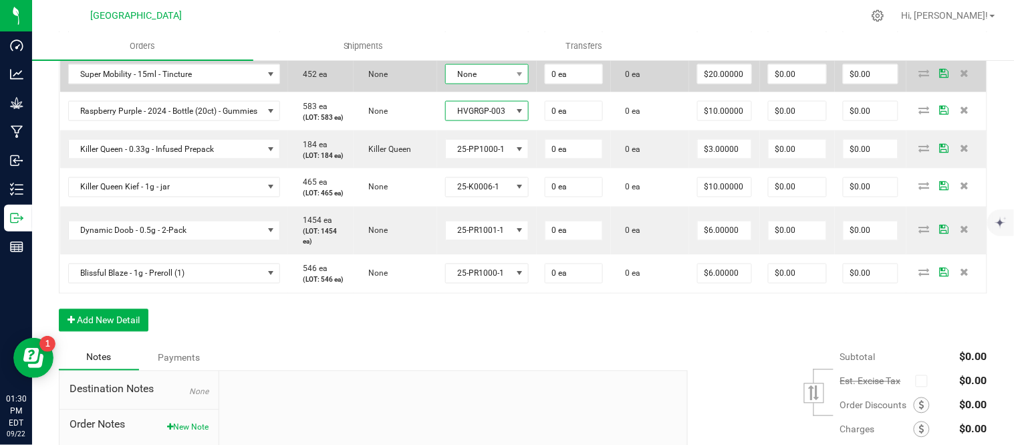
click at [511, 75] on span "None" at bounding box center [479, 74] width 66 height 19
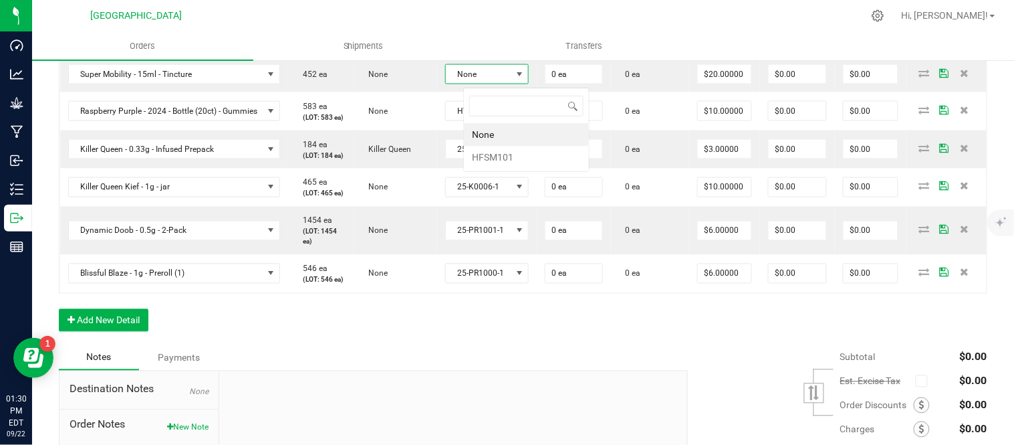
scroll to position [20, 86]
click at [521, 155] on li "HFSM101" at bounding box center [526, 157] width 125 height 23
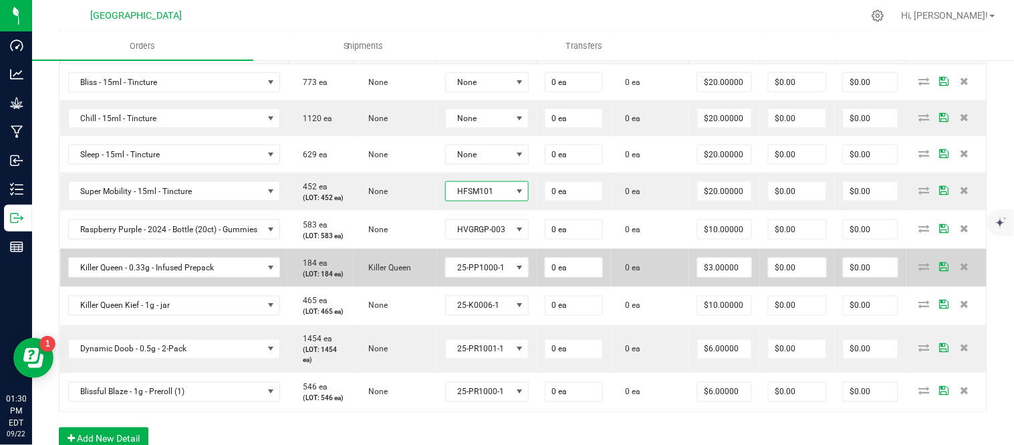
scroll to position [371, 0]
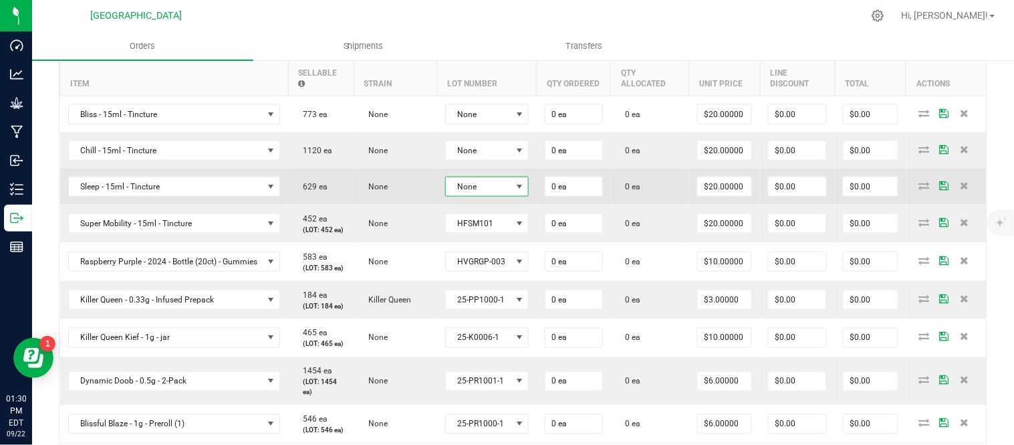
click at [511, 185] on span "None" at bounding box center [479, 186] width 66 height 19
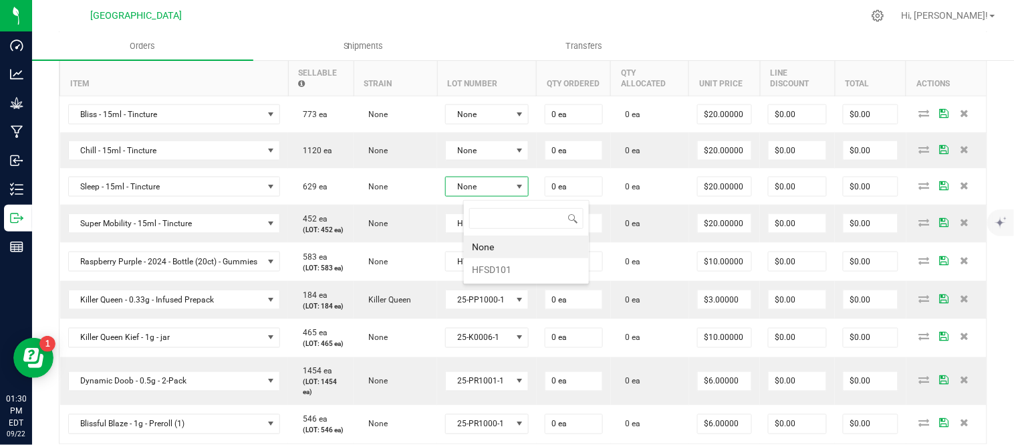
scroll to position [20, 86]
click at [512, 271] on li "HFSD101" at bounding box center [526, 269] width 125 height 23
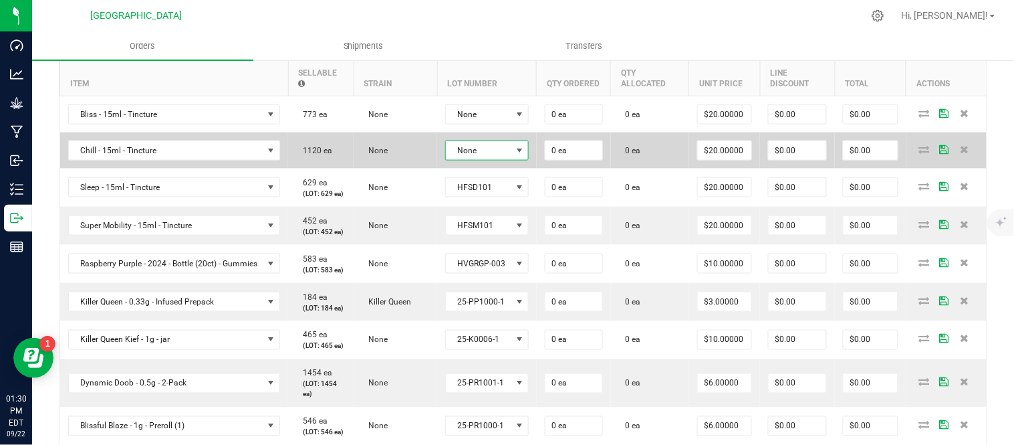
click at [502, 154] on span "None" at bounding box center [479, 150] width 66 height 19
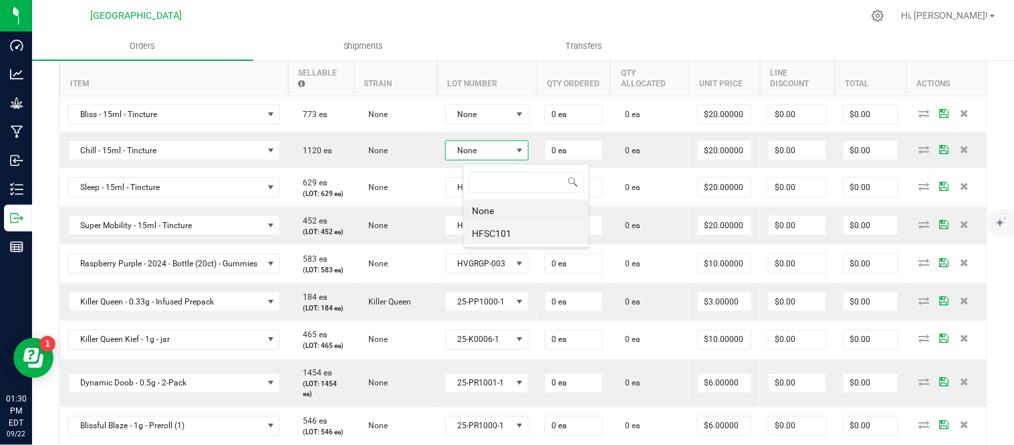
click at [505, 227] on li "HFSC101" at bounding box center [526, 233] width 125 height 23
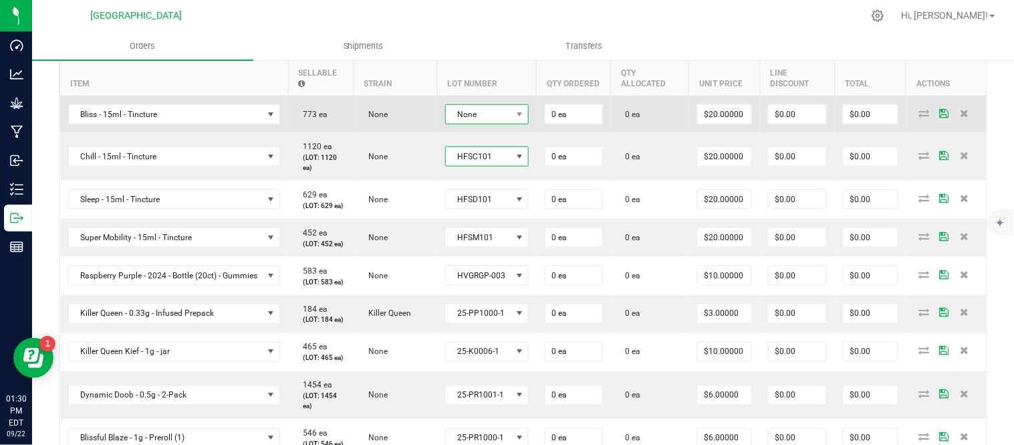
click at [511, 121] on span "None" at bounding box center [479, 114] width 66 height 19
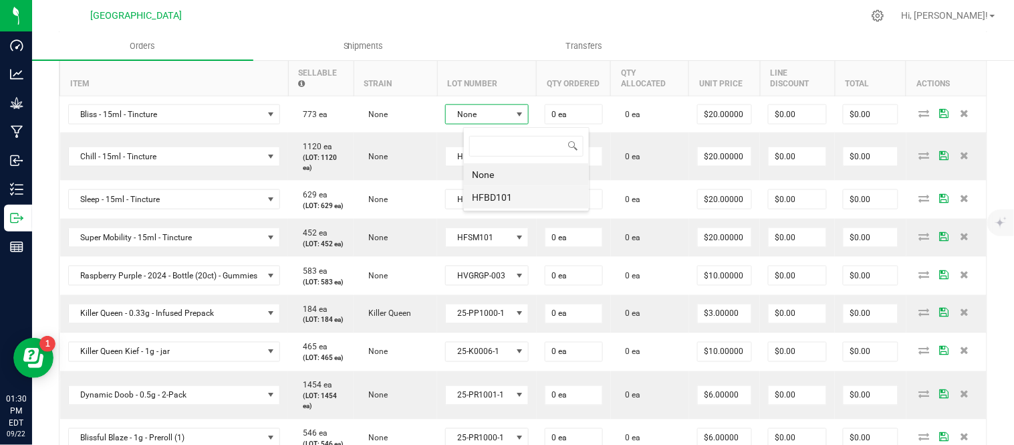
click at [511, 195] on li "HFBD101" at bounding box center [526, 197] width 125 height 23
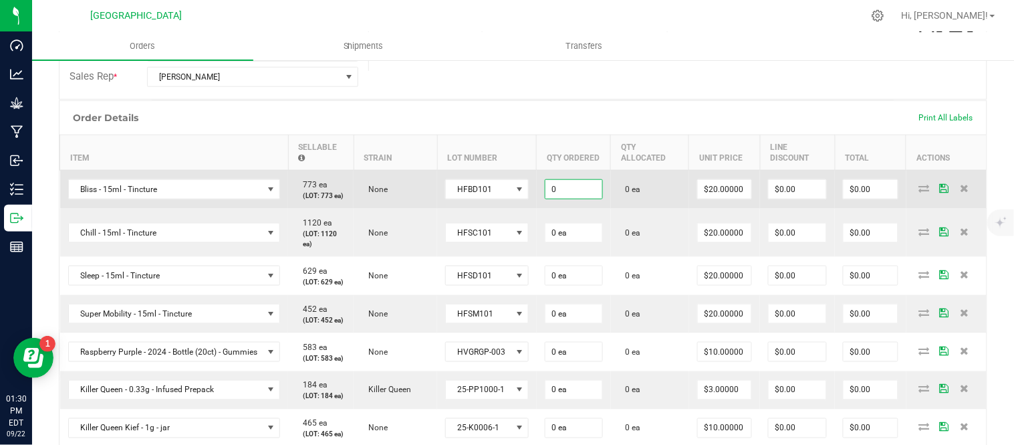
click at [593, 198] on input "0" at bounding box center [574, 189] width 57 height 19
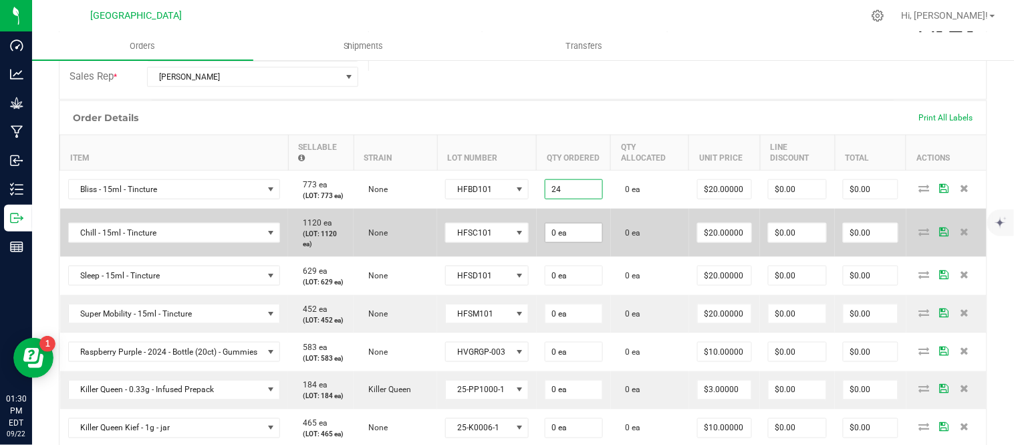
type input "24 ea"
type input "$480.00"
click at [602, 242] on input "0" at bounding box center [574, 232] width 57 height 19
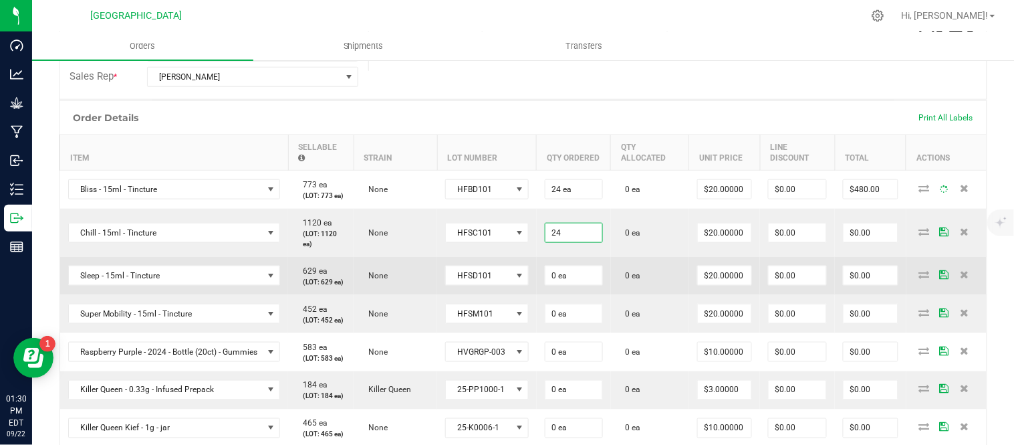
type input "24 ea"
type input "$480.00"
click at [605, 295] on td "0 ea" at bounding box center [574, 276] width 74 height 38
click at [598, 285] on span "0 ea" at bounding box center [574, 275] width 58 height 20
click at [580, 285] on input "0" at bounding box center [574, 275] width 57 height 19
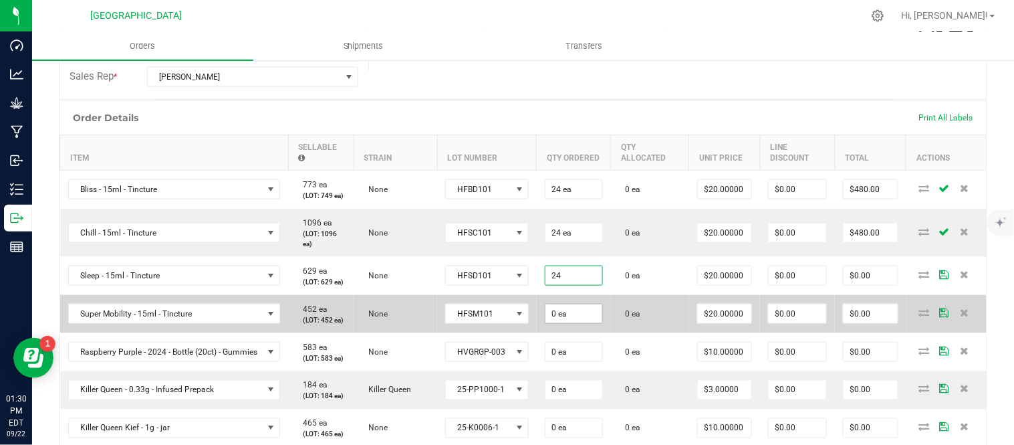
type input "24 ea"
type input "$480.00"
click at [590, 323] on input "0" at bounding box center [574, 313] width 57 height 19
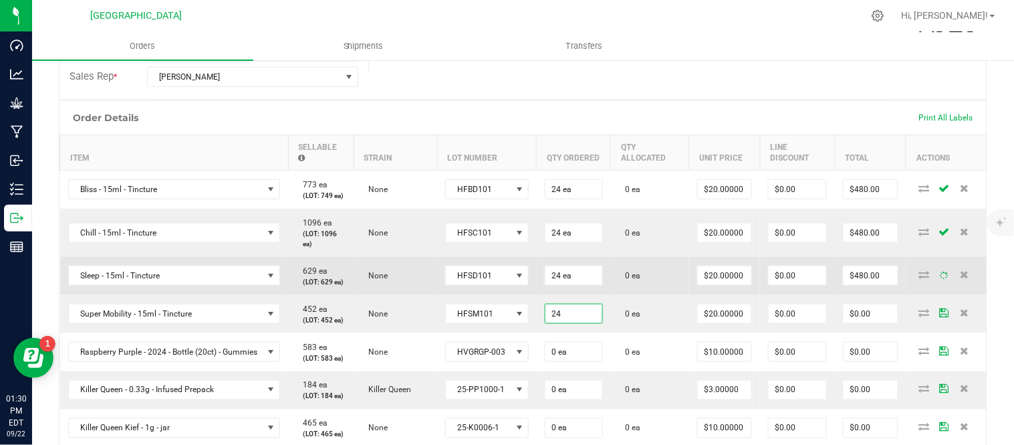
type input "24 ea"
type input "$480.00"
click at [660, 330] on td "0 ea" at bounding box center [650, 314] width 78 height 38
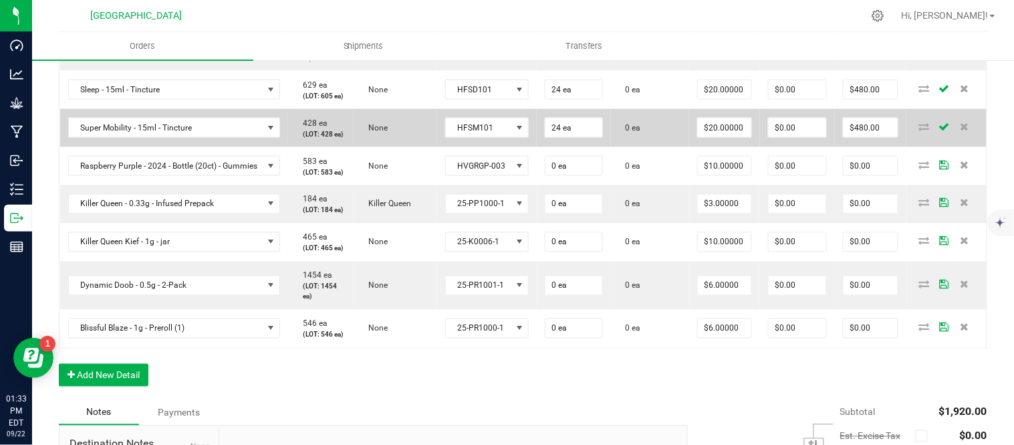
scroll to position [519, 0]
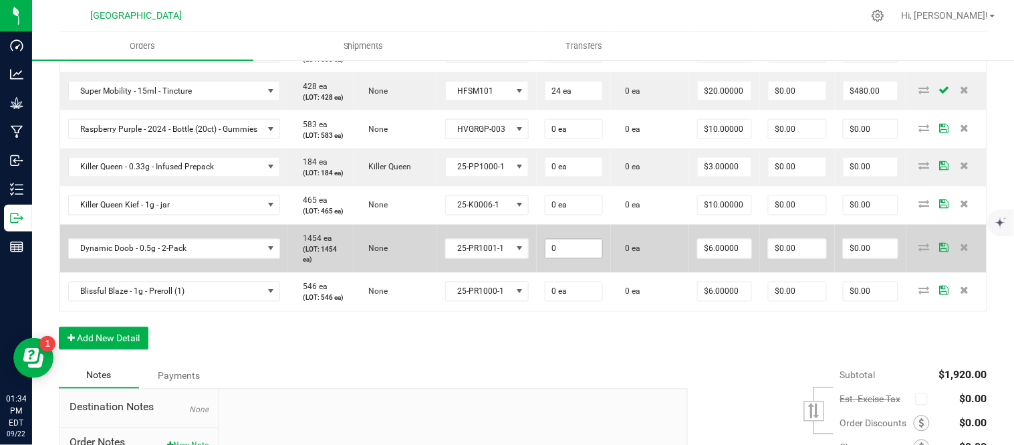
click at [602, 258] on input "0" at bounding box center [574, 248] width 57 height 19
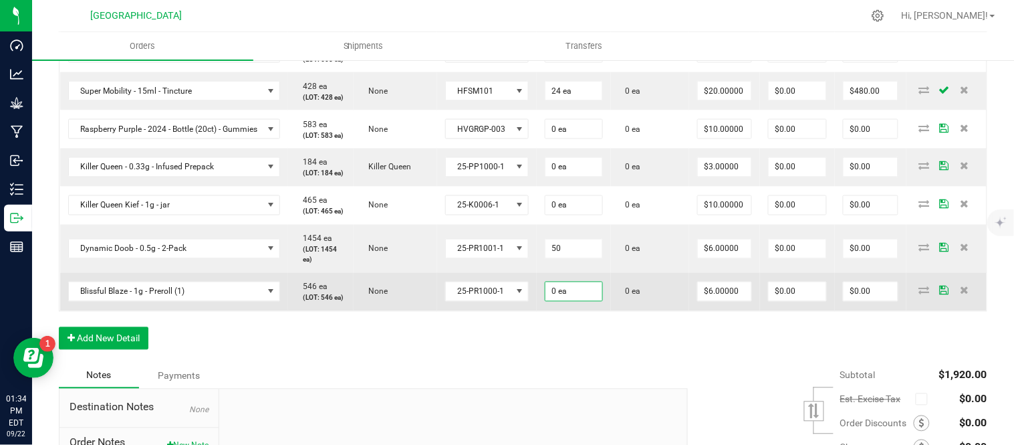
type input "50 ea"
type input "$300.00"
click at [602, 301] on input "0" at bounding box center [574, 291] width 57 height 19
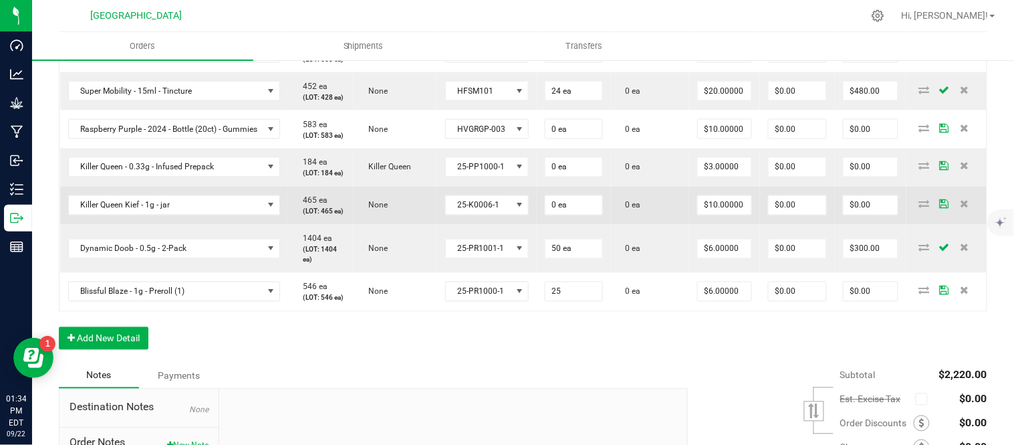
type input "25 ea"
type input "$150.00"
click at [425, 225] on td "None" at bounding box center [396, 206] width 84 height 38
click at [592, 215] on input "0" at bounding box center [574, 205] width 57 height 19
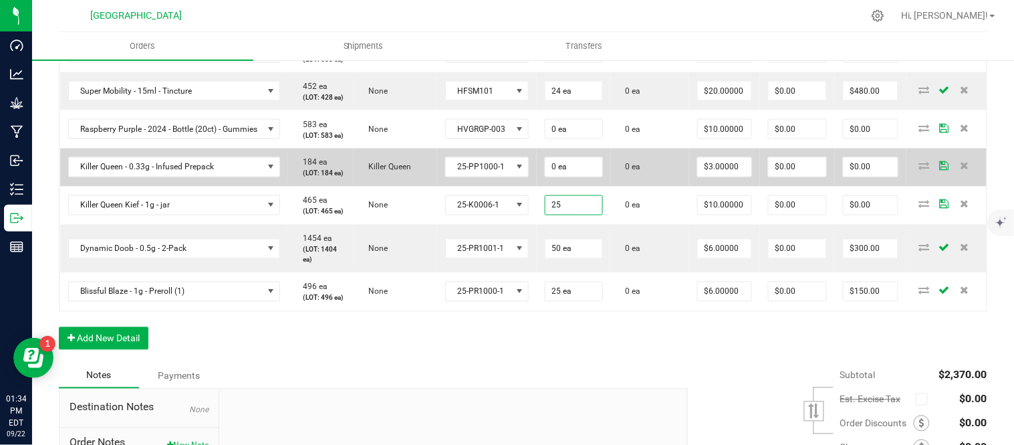
type input "25 ea"
type input "$250.00"
click at [427, 187] on td "Killer Queen" at bounding box center [396, 167] width 84 height 38
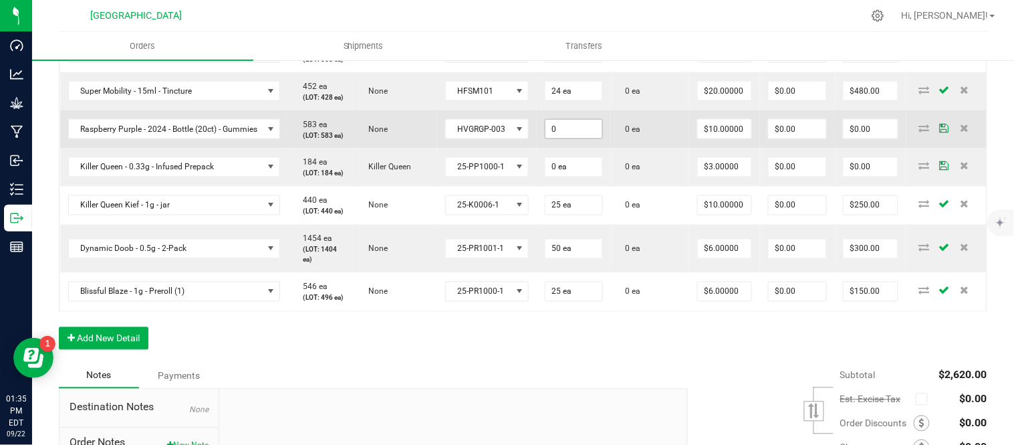
click at [596, 138] on input "0" at bounding box center [574, 129] width 57 height 19
type input "20 ea"
type input "$200.00"
click at [611, 148] on td "20 ea" at bounding box center [574, 129] width 74 height 38
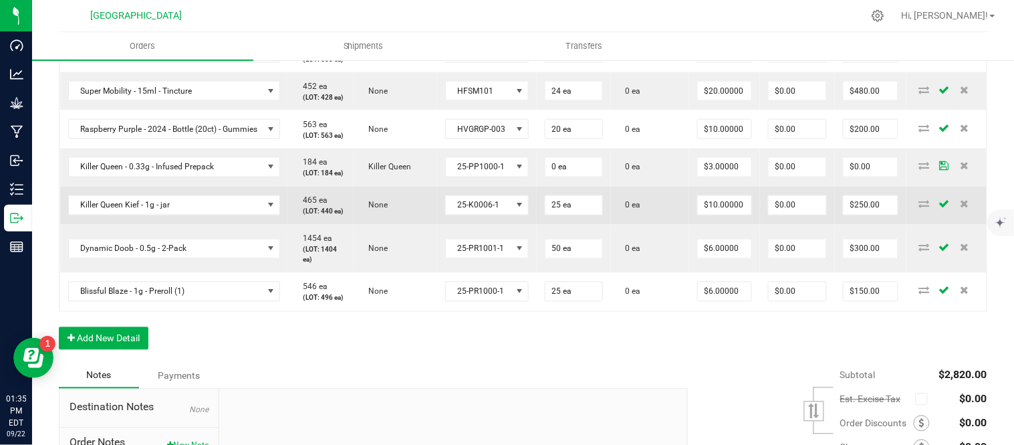
scroll to position [445, 0]
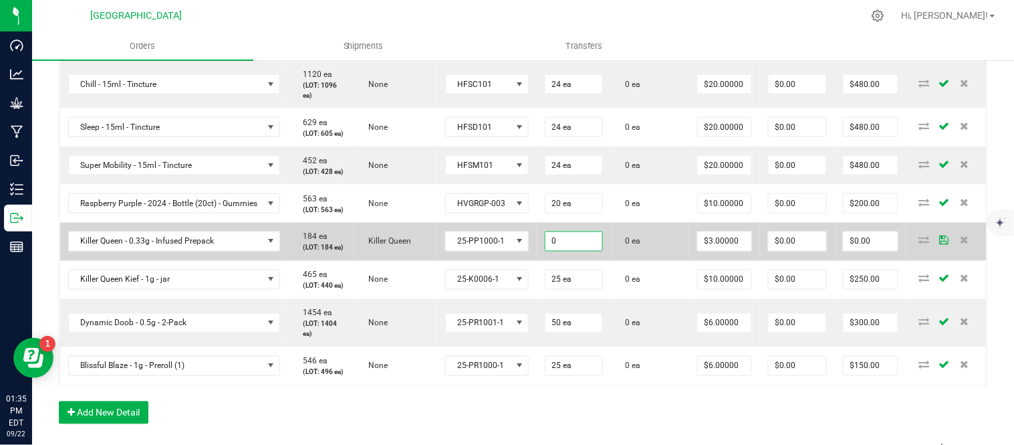
click at [578, 251] on input "0" at bounding box center [574, 241] width 57 height 19
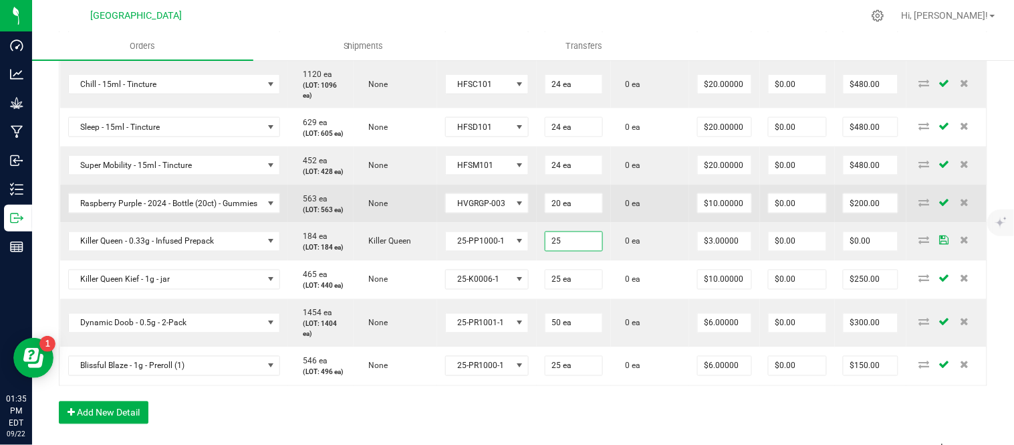
type input "25 ea"
type input "$75.00"
click at [672, 223] on td "0 ea" at bounding box center [650, 204] width 78 height 38
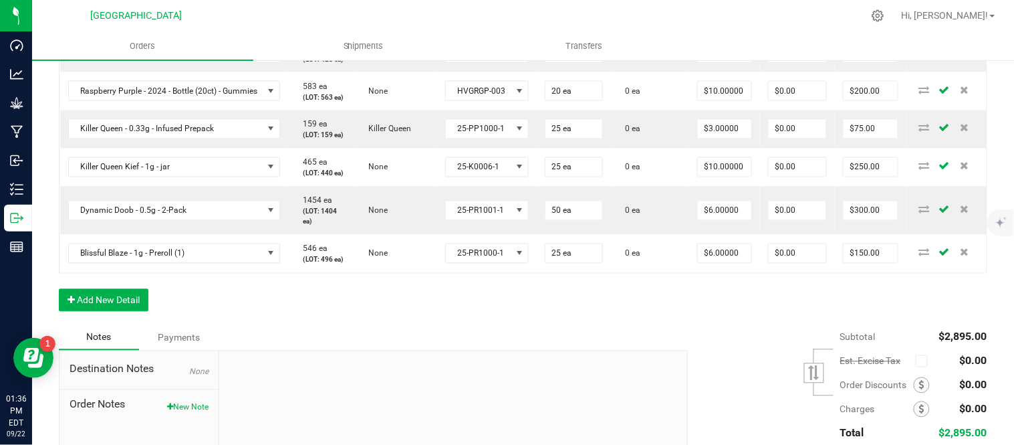
scroll to position [594, 0]
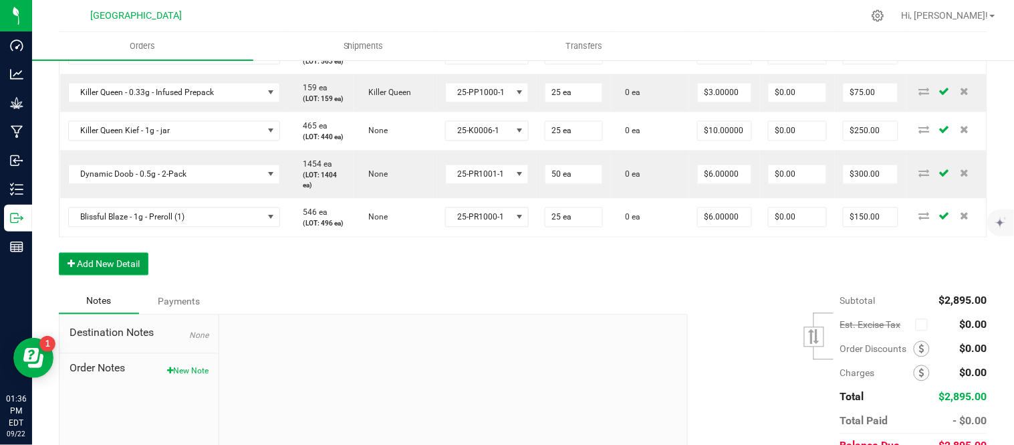
click at [121, 275] on button "Add New Detail" at bounding box center [104, 264] width 90 height 23
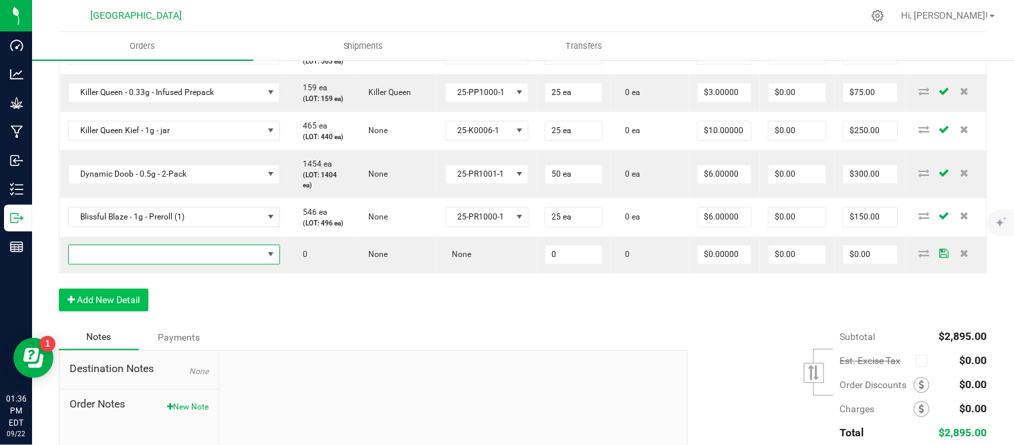
click at [121, 264] on span "NO DATA FOUND" at bounding box center [166, 254] width 195 height 19
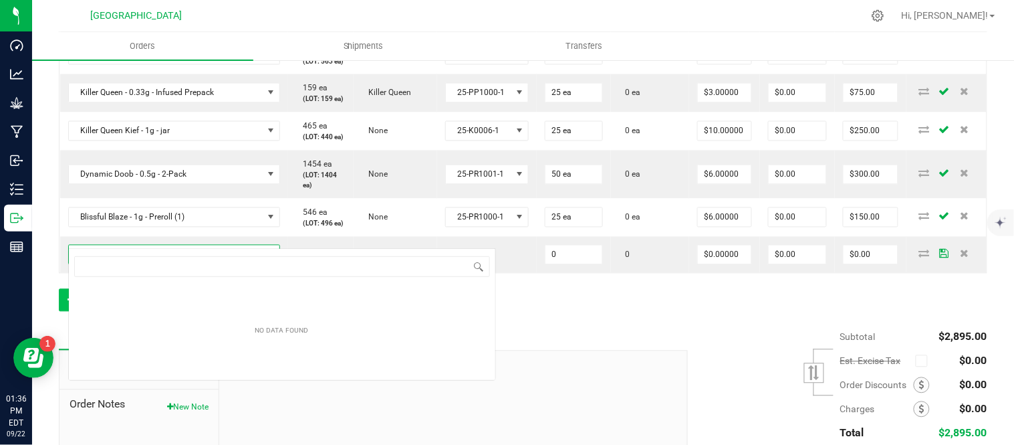
scroll to position [20, 225]
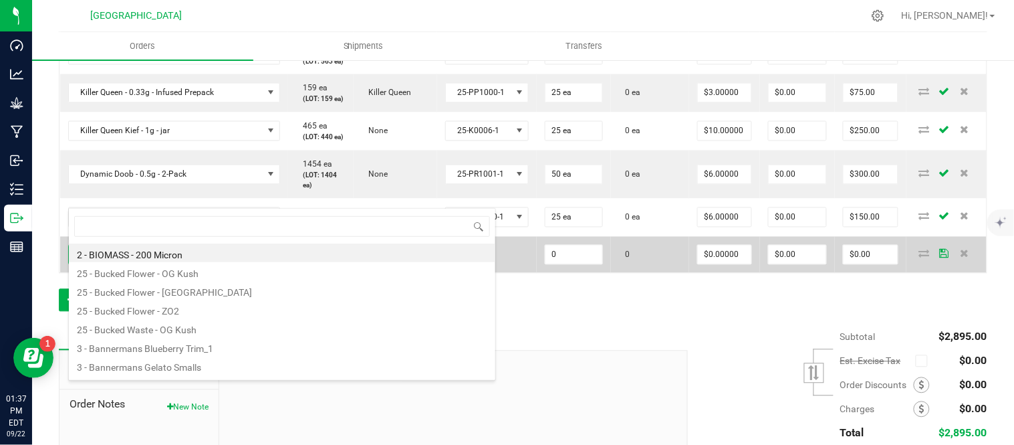
click at [119, 264] on span at bounding box center [166, 254] width 195 height 19
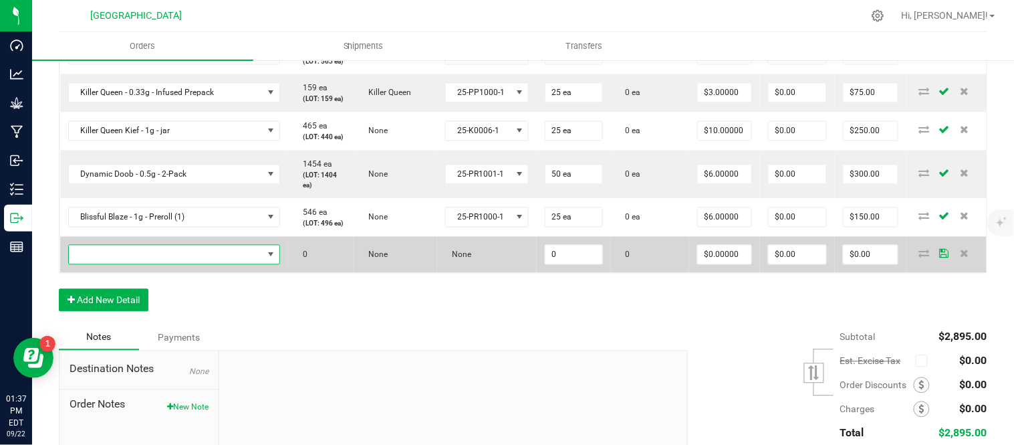
click at [119, 264] on span "NO DATA FOUND" at bounding box center [166, 254] width 195 height 19
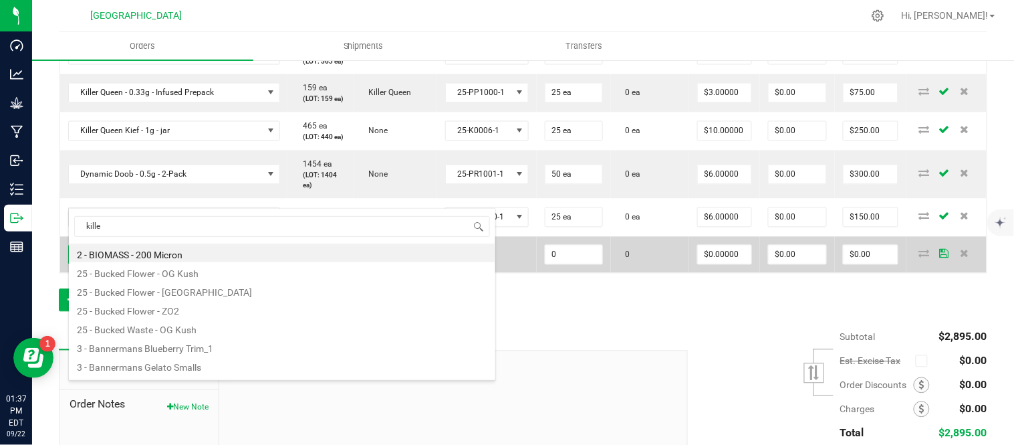
type input "killer"
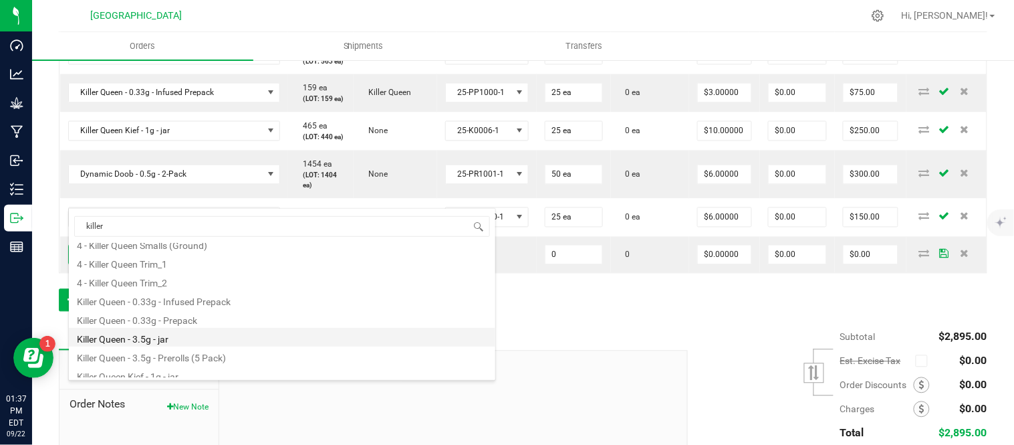
scroll to position [53, 0]
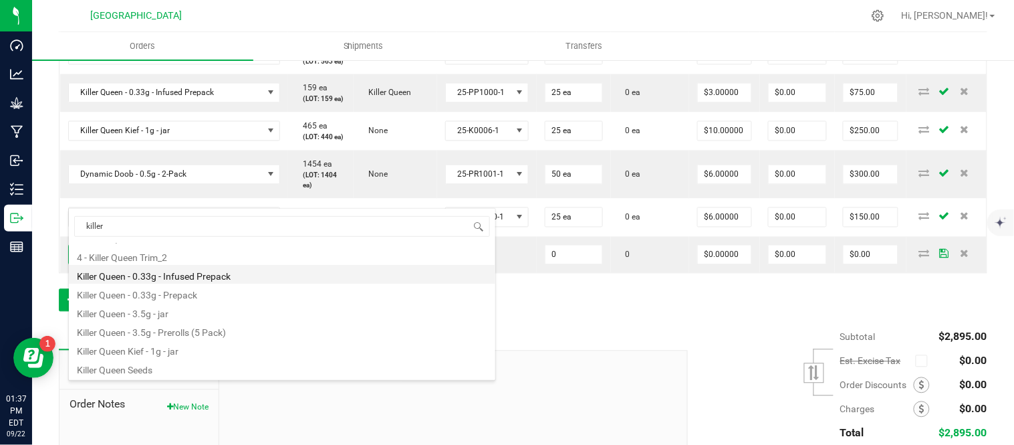
click at [188, 279] on li "Killer Queen - 0.33g - Infused Prepack" at bounding box center [282, 274] width 427 height 19
type input "0 ea"
type input "$3.00000"
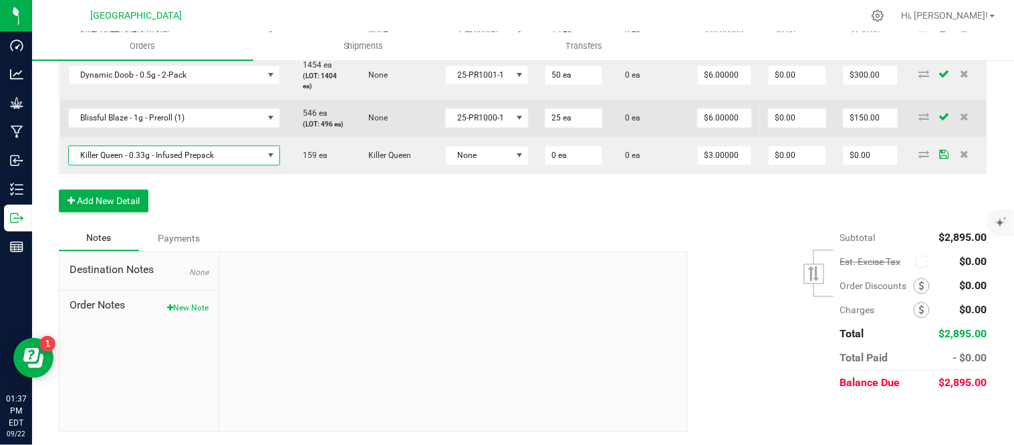
scroll to position [743, 0]
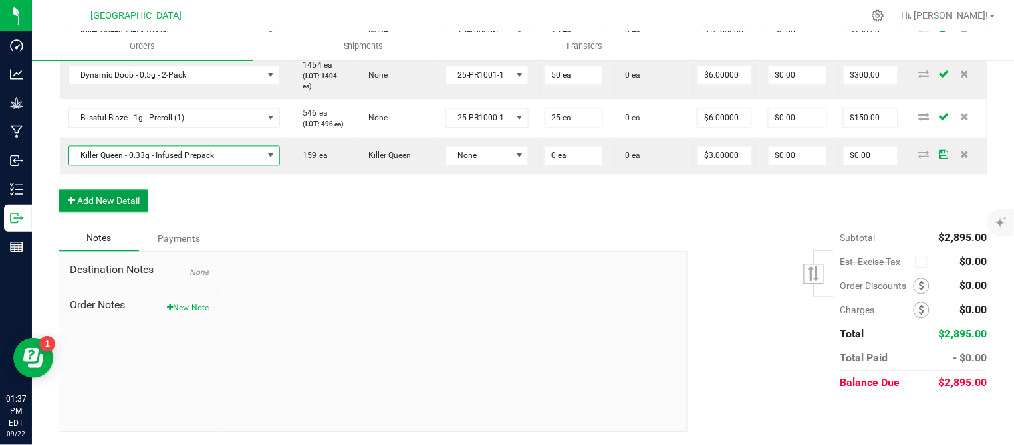
click at [130, 212] on button "Add New Detail" at bounding box center [104, 200] width 90 height 23
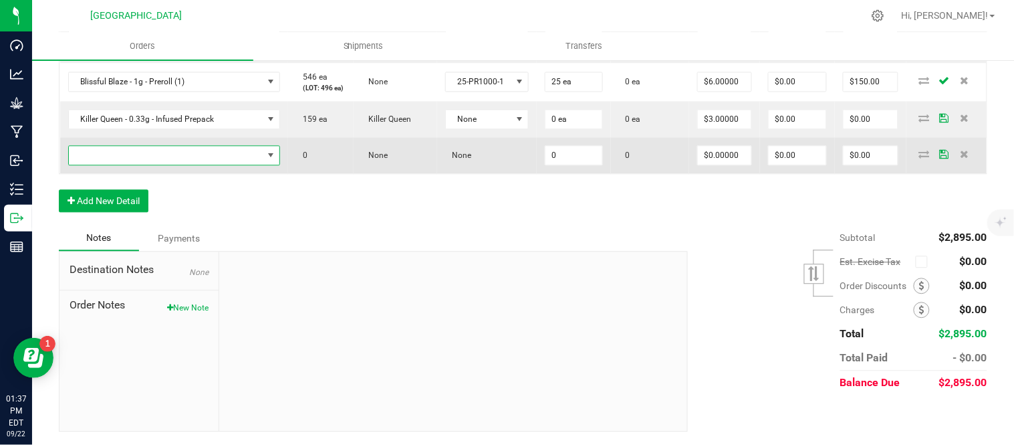
click at [129, 164] on span "NO DATA FOUND" at bounding box center [166, 155] width 195 height 19
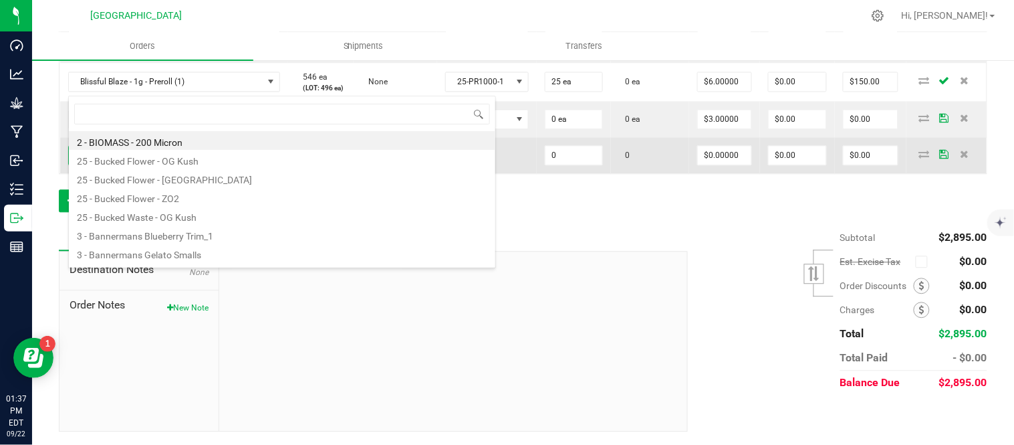
scroll to position [20, 225]
type input "killer queen k"
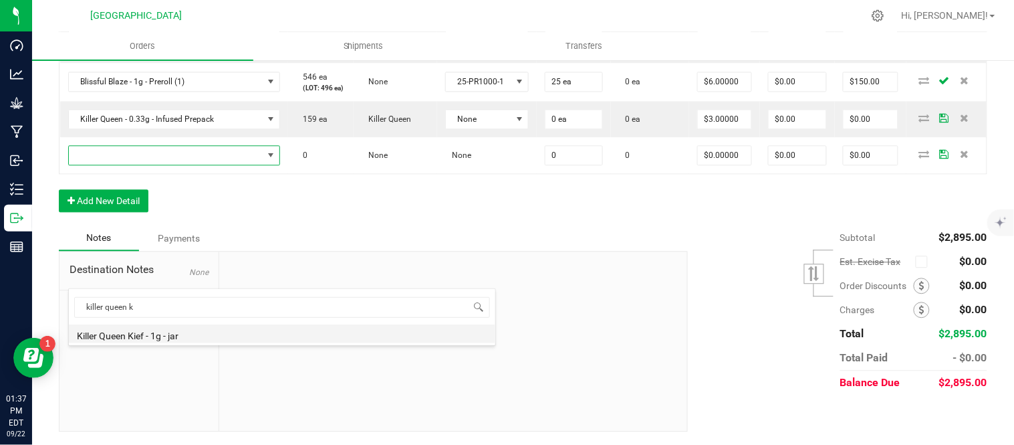
click at [143, 336] on li "Killer Queen Kief - 1g - jar" at bounding box center [282, 333] width 427 height 19
type input "0 ea"
type input "$10.00000"
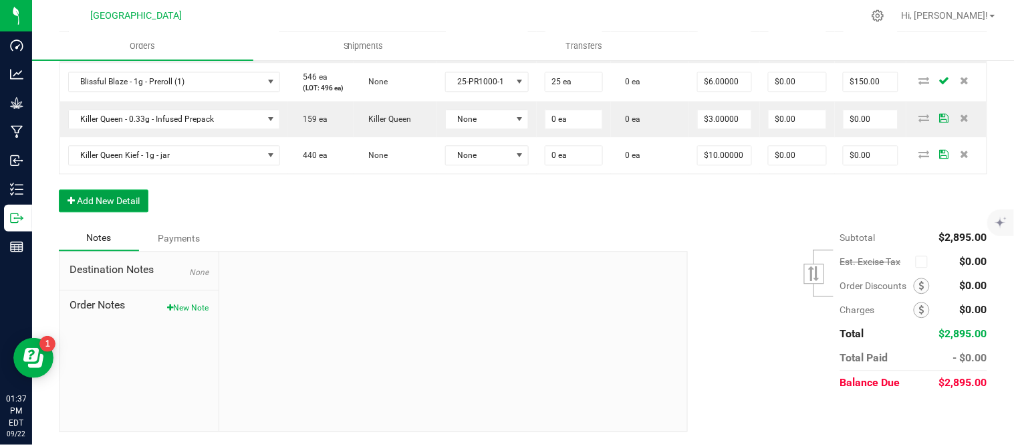
click at [114, 212] on button "Add New Detail" at bounding box center [104, 200] width 90 height 23
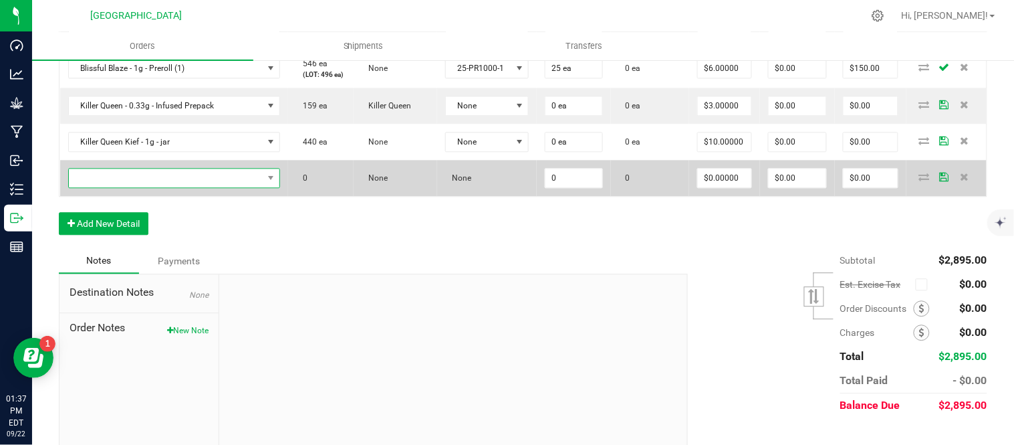
click at [112, 187] on span "NO DATA FOUND" at bounding box center [166, 177] width 195 height 19
type input "dynamic"
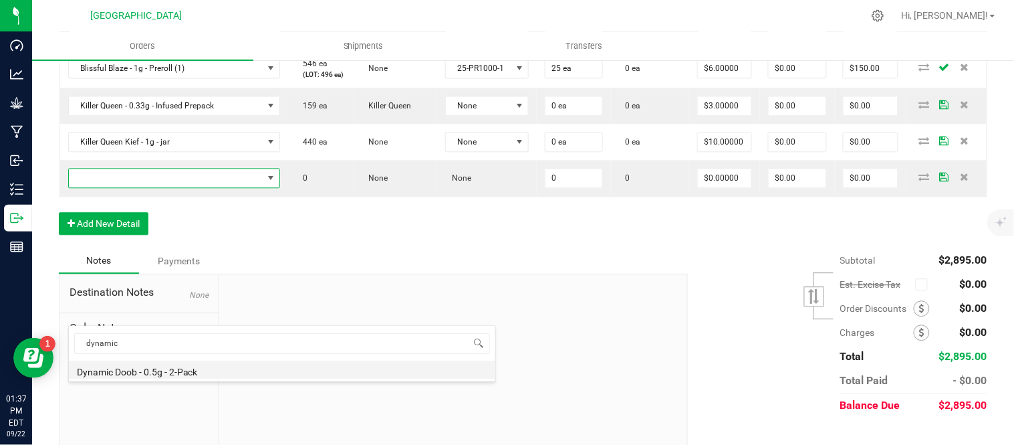
click at [144, 377] on li "Dynamic Doob - 0.5g - 2-Pack" at bounding box center [282, 369] width 427 height 19
type input "0 ea"
type input "$6.00000"
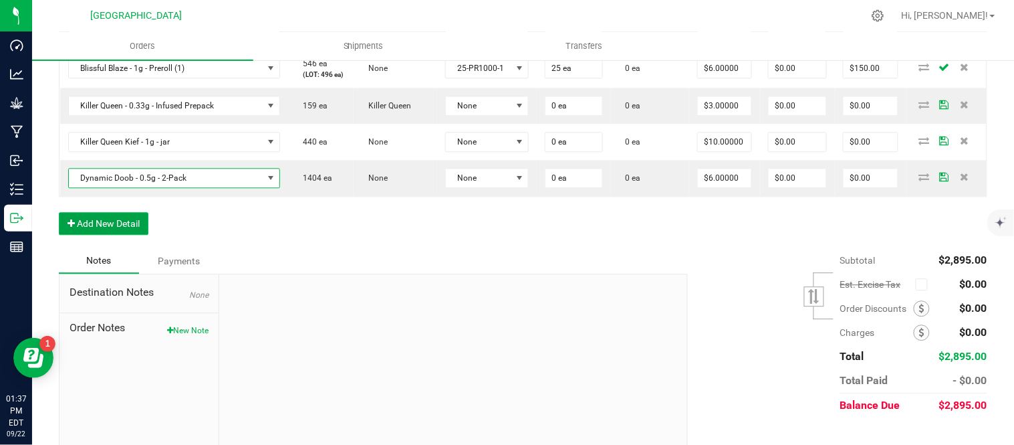
click at [103, 235] on button "Add New Detail" at bounding box center [104, 223] width 90 height 23
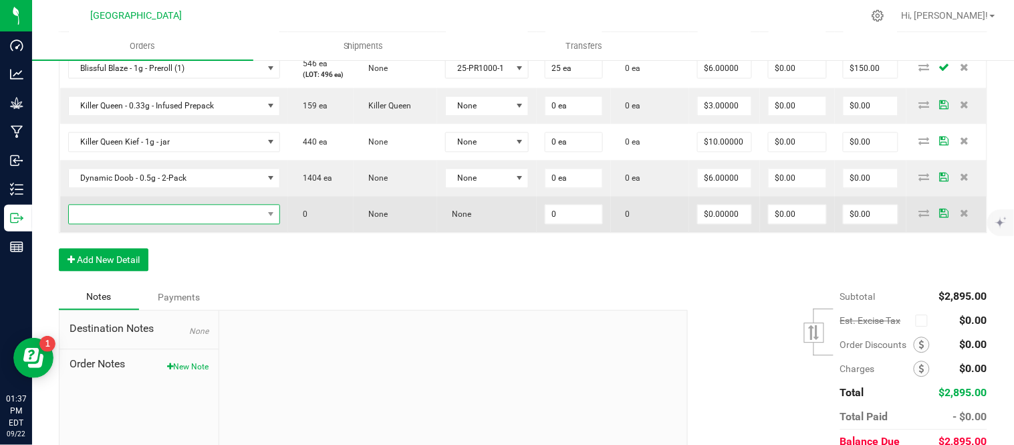
click at [103, 223] on span "NO DATA FOUND" at bounding box center [166, 214] width 195 height 19
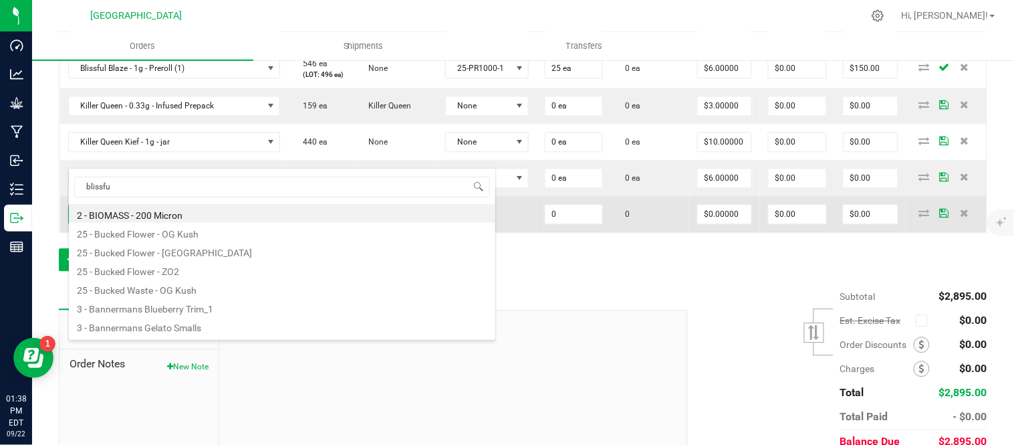
type input "blissful"
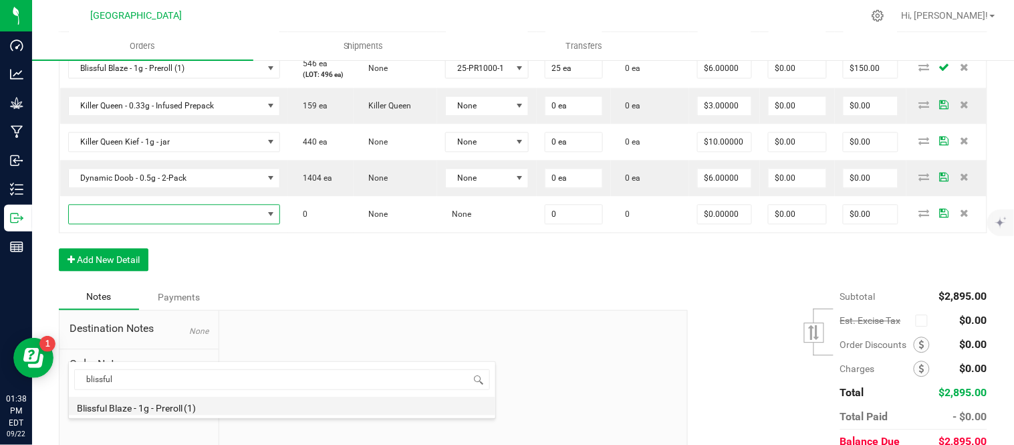
click at [147, 404] on li "Blissful Blaze - 1g - Preroll (1)" at bounding box center [282, 405] width 427 height 19
type input "0 ea"
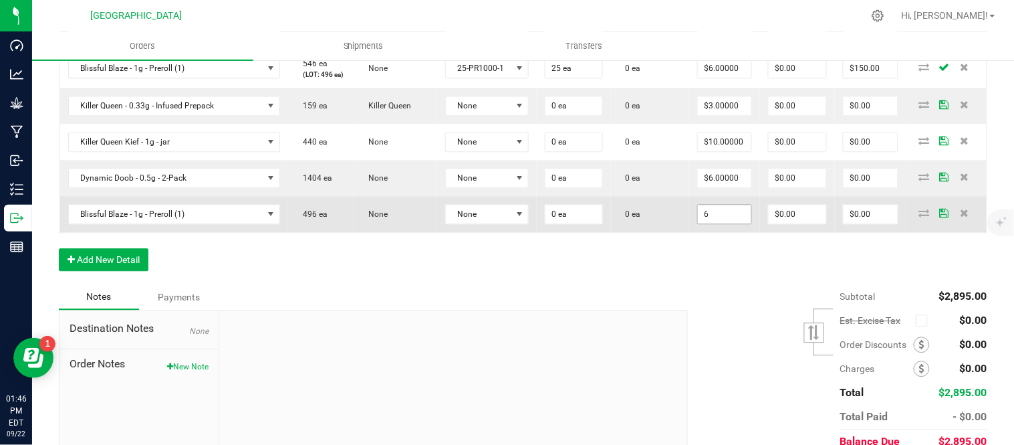
click at [730, 223] on input "6" at bounding box center [724, 214] width 53 height 19
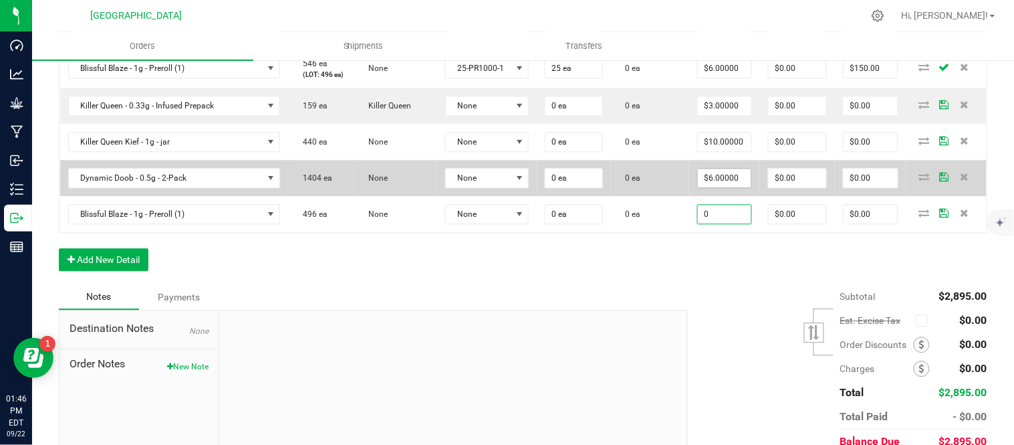
type input "0"
type input "6"
type input "$0.00000"
click at [746, 187] on input "6" at bounding box center [724, 177] width 53 height 19
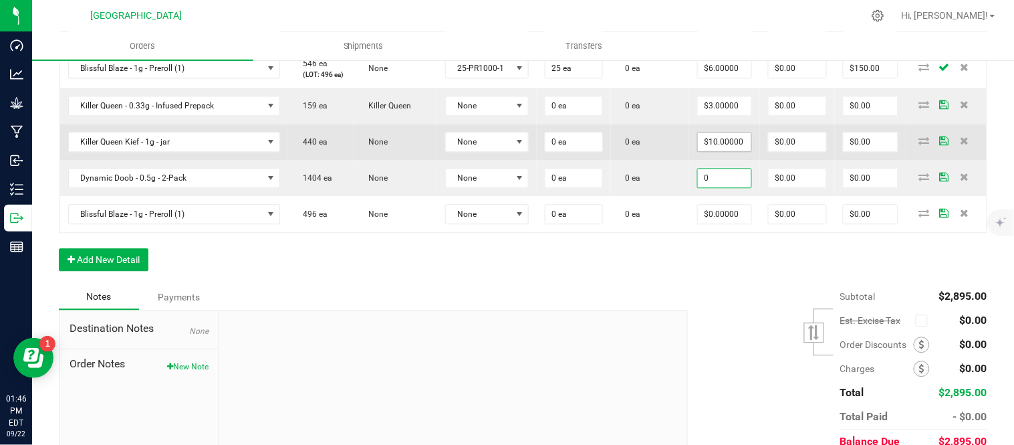
type input "0"
type input "10"
type input "$0.00000"
click at [743, 151] on input "10" at bounding box center [724, 141] width 53 height 19
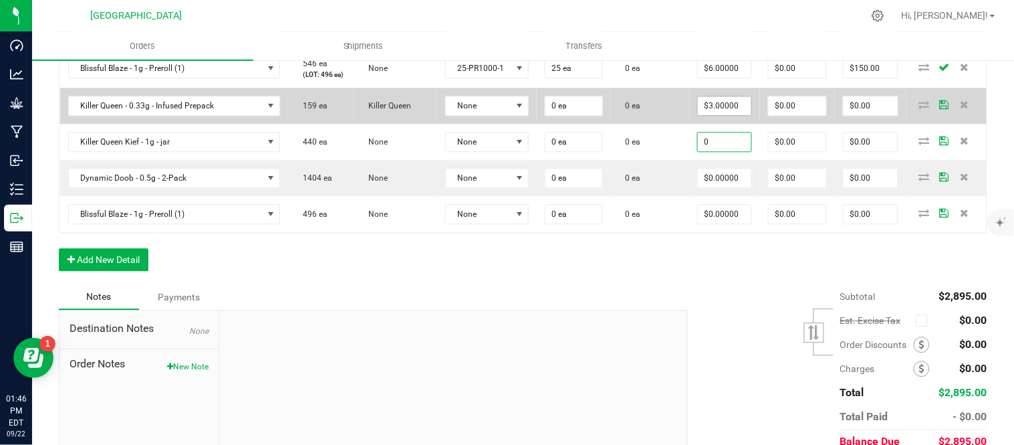
type input "0"
type input "3"
type input "$0.00000"
click at [735, 115] on input "3" at bounding box center [724, 105] width 53 height 19
type input "0"
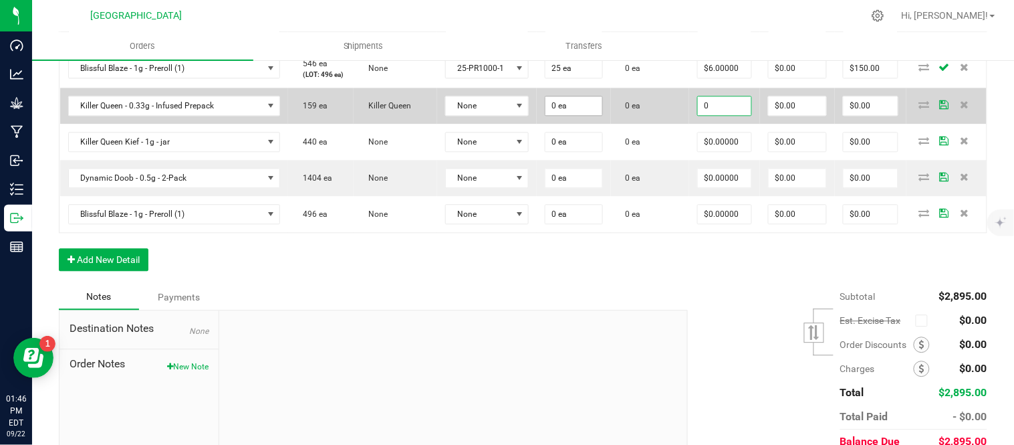
type input "0"
type input "$0.00000"
click at [584, 115] on input "0" at bounding box center [574, 105] width 57 height 19
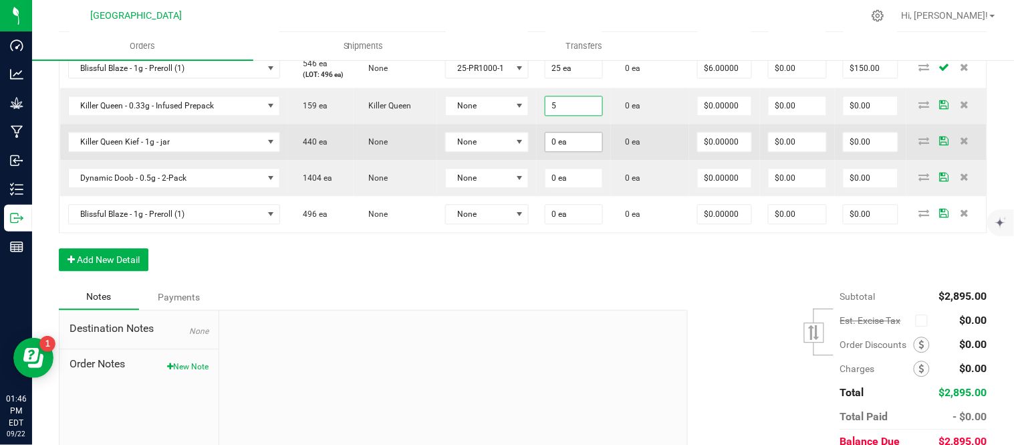
type input "5 ea"
click at [584, 151] on input "0" at bounding box center [574, 141] width 57 height 19
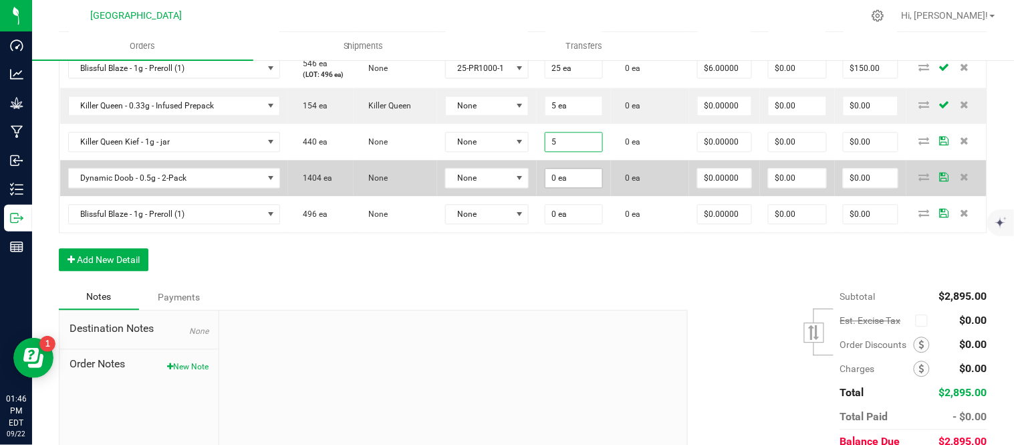
type input "5 ea"
click at [590, 187] on input "0" at bounding box center [574, 177] width 57 height 19
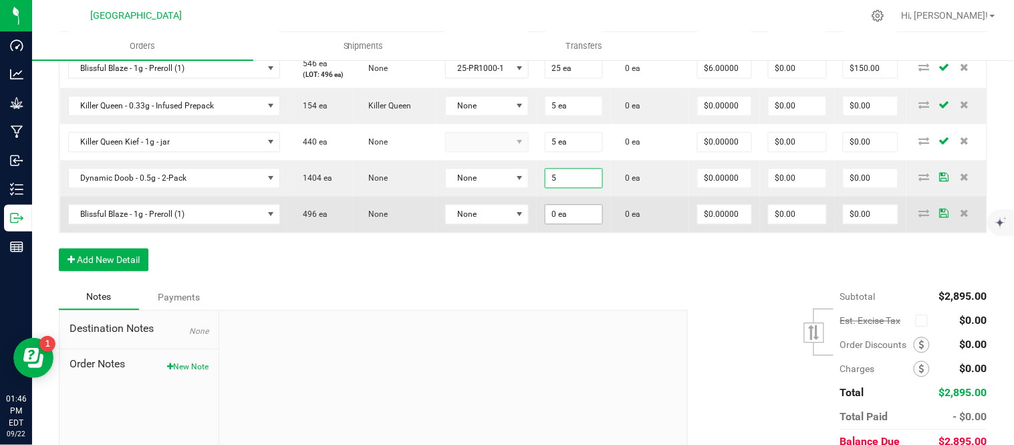
type input "5 ea"
click at [592, 223] on input "0" at bounding box center [574, 214] width 57 height 19
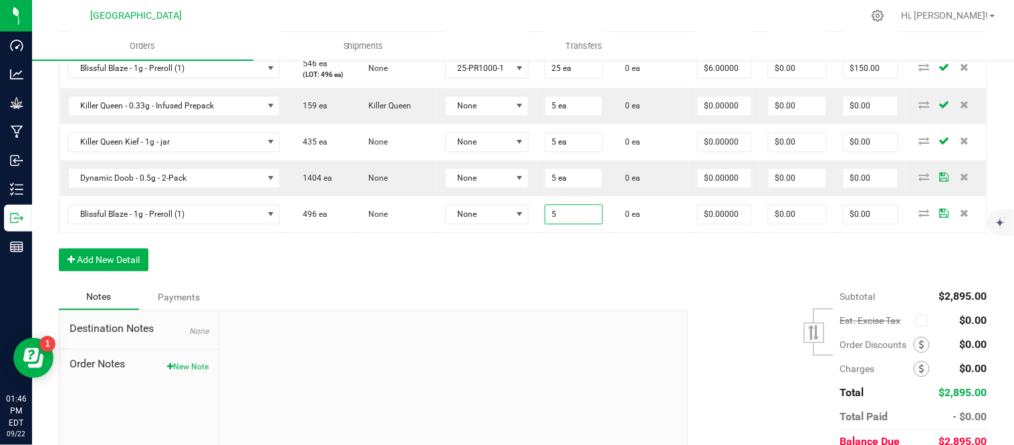
type input "5 ea"
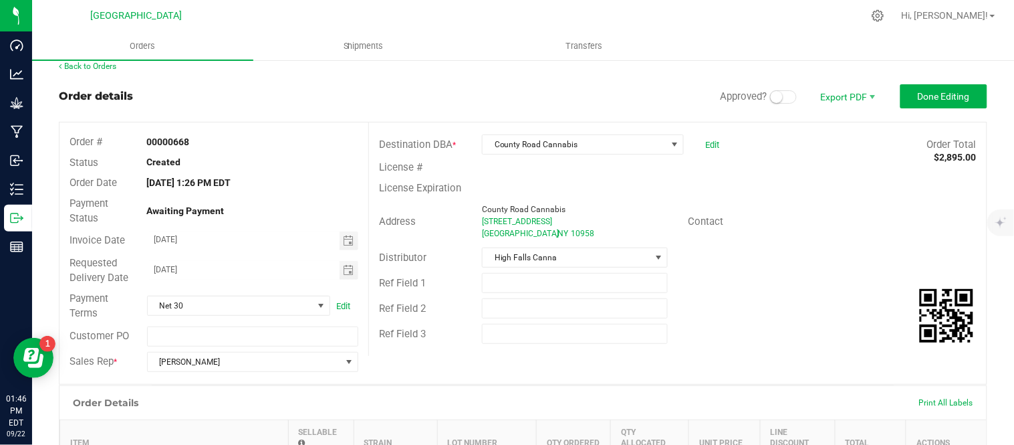
scroll to position [0, 0]
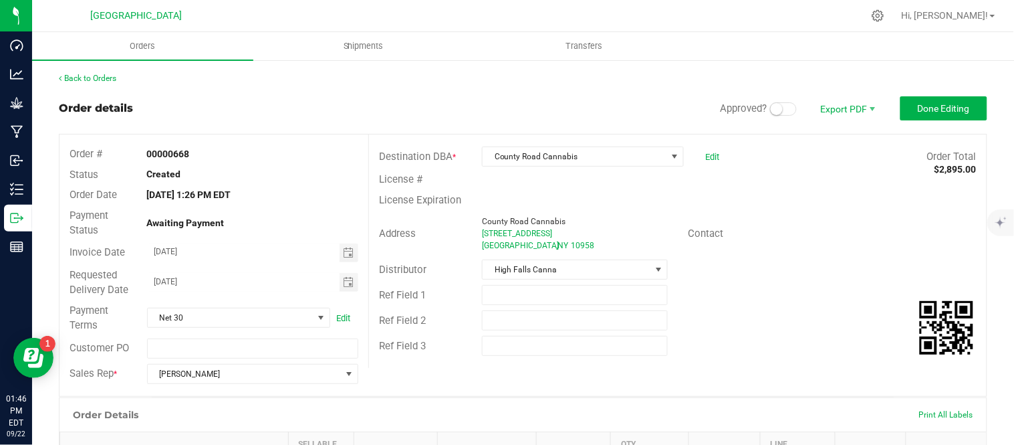
click at [773, 109] on span at bounding box center [783, 108] width 27 height 13
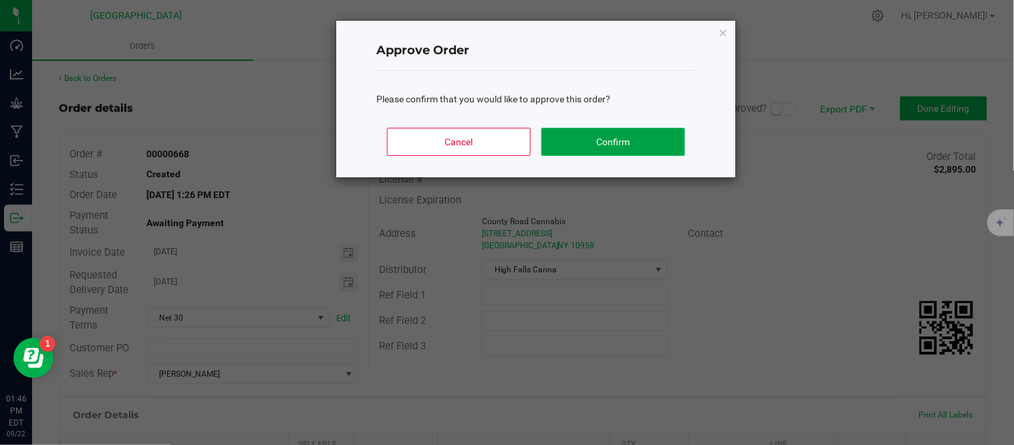
click at [613, 148] on button "Confirm" at bounding box center [613, 142] width 144 height 28
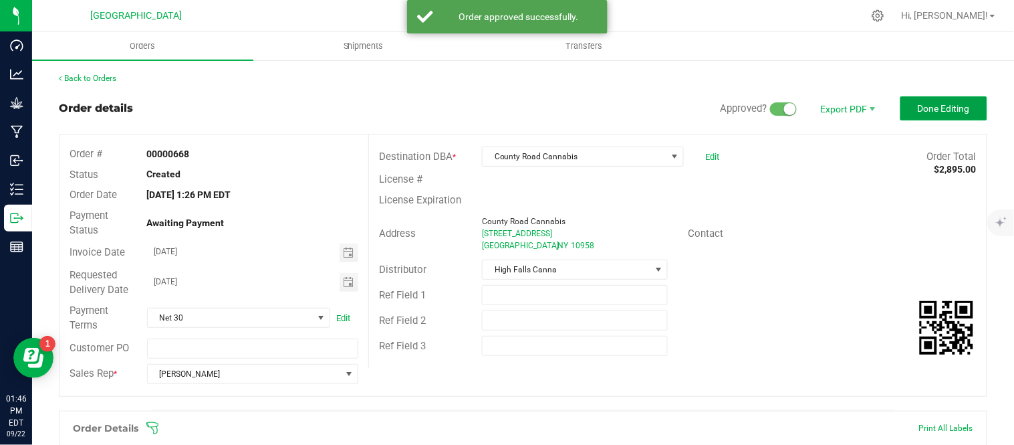
drag, startPoint x: 906, startPoint y: 114, endPoint x: 852, endPoint y: 164, distance: 74.3
click at [852, 164] on outbound-order-header "Order details Approved? Export PDF Done Editing Order # 00000668 Status Created…" at bounding box center [523, 253] width 929 height 314
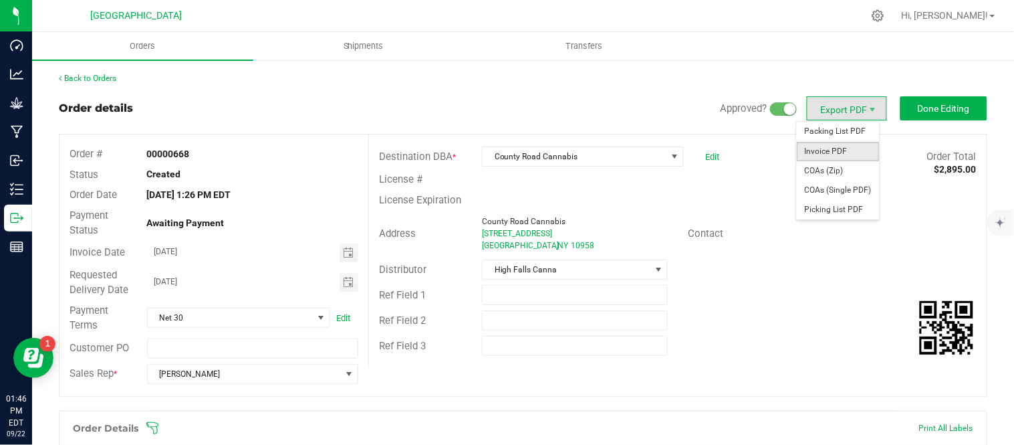
click at [844, 152] on span "Invoice PDF" at bounding box center [838, 151] width 83 height 19
